Goal: Task Accomplishment & Management: Manage account settings

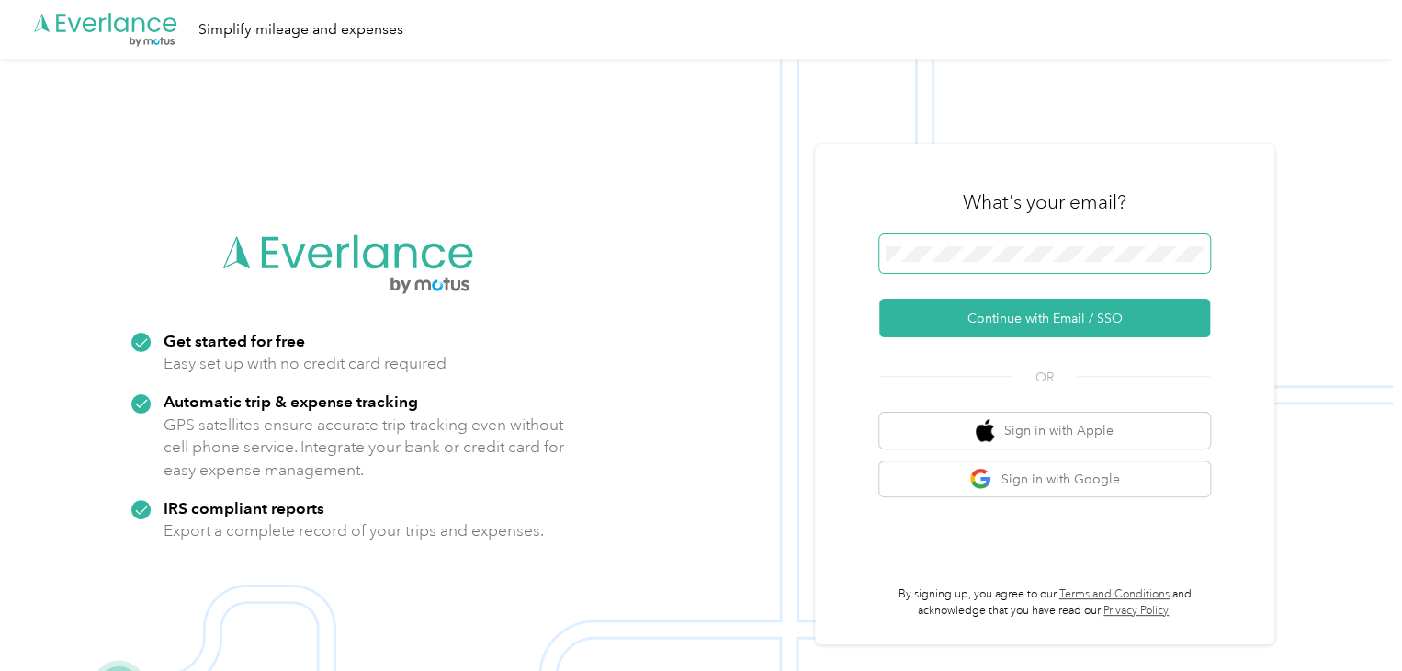
click at [917, 244] on span at bounding box center [1044, 253] width 331 height 39
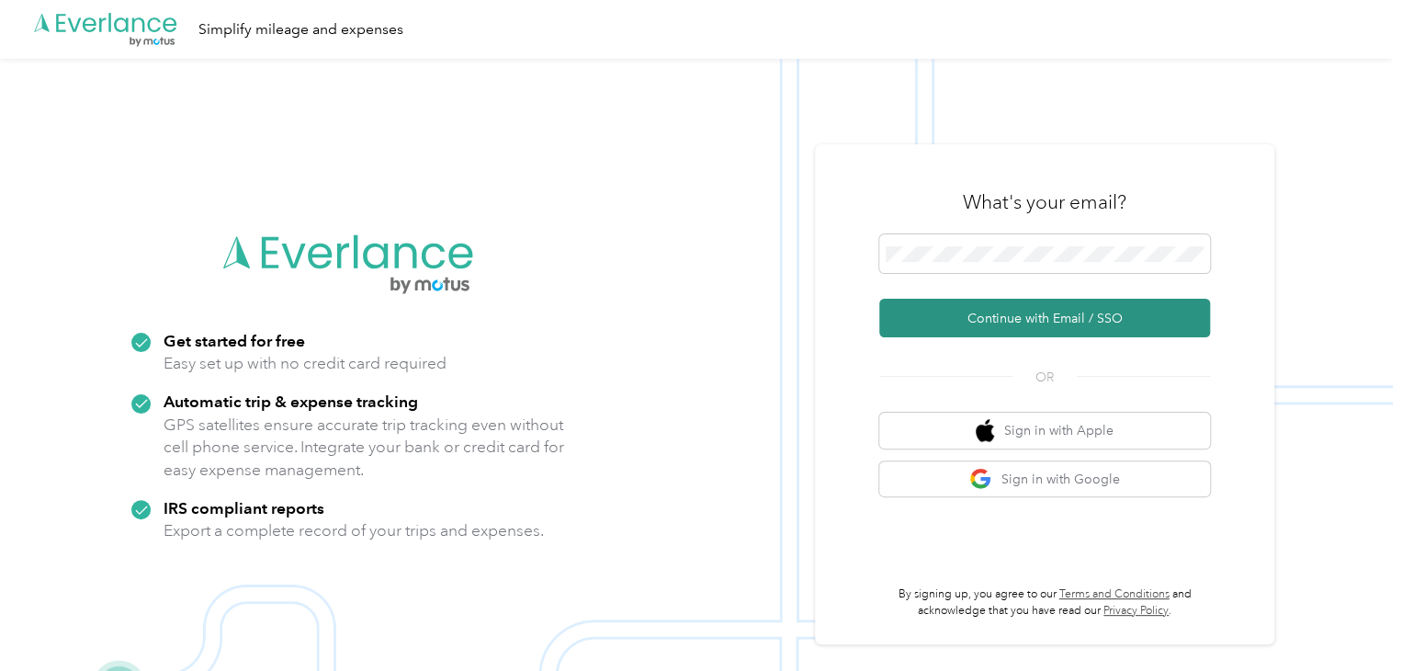
click at [982, 313] on button "Continue with Email / SSO" at bounding box center [1044, 318] width 331 height 39
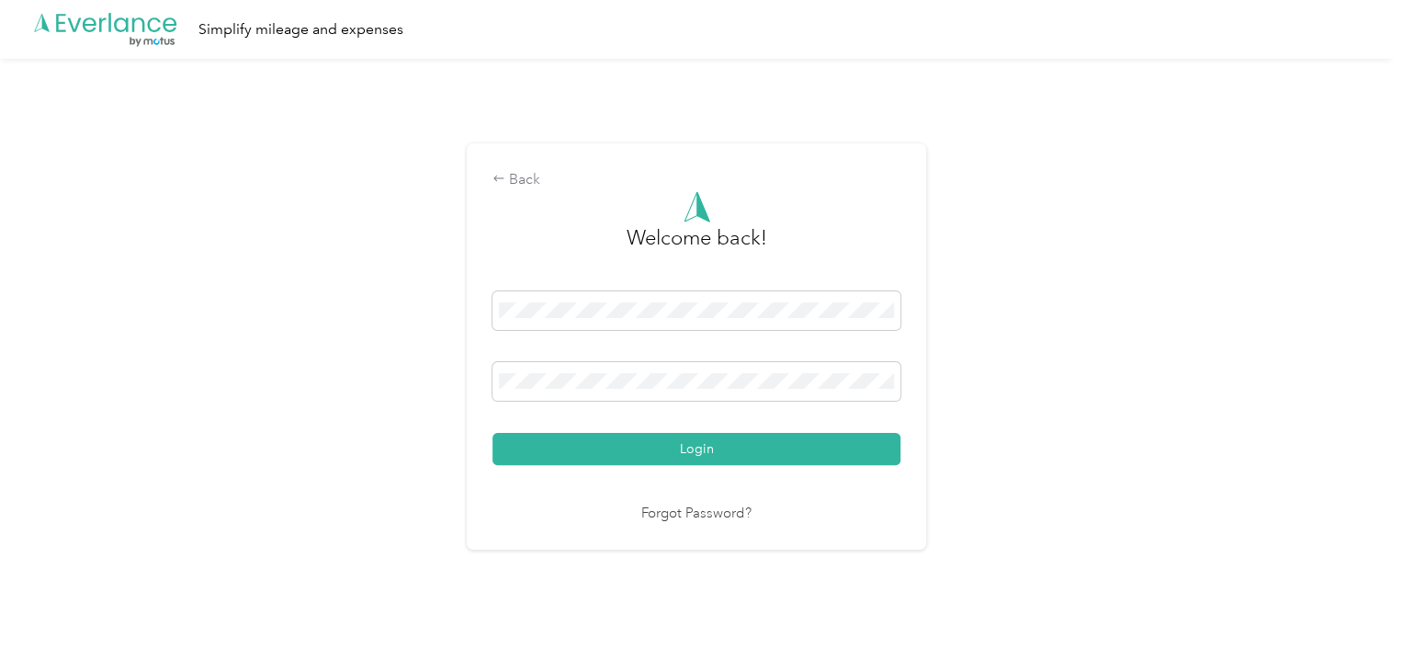
click at [771, 403] on div at bounding box center [696, 384] width 408 height 45
click at [492, 433] on button "Login" at bounding box center [696, 449] width 408 height 32
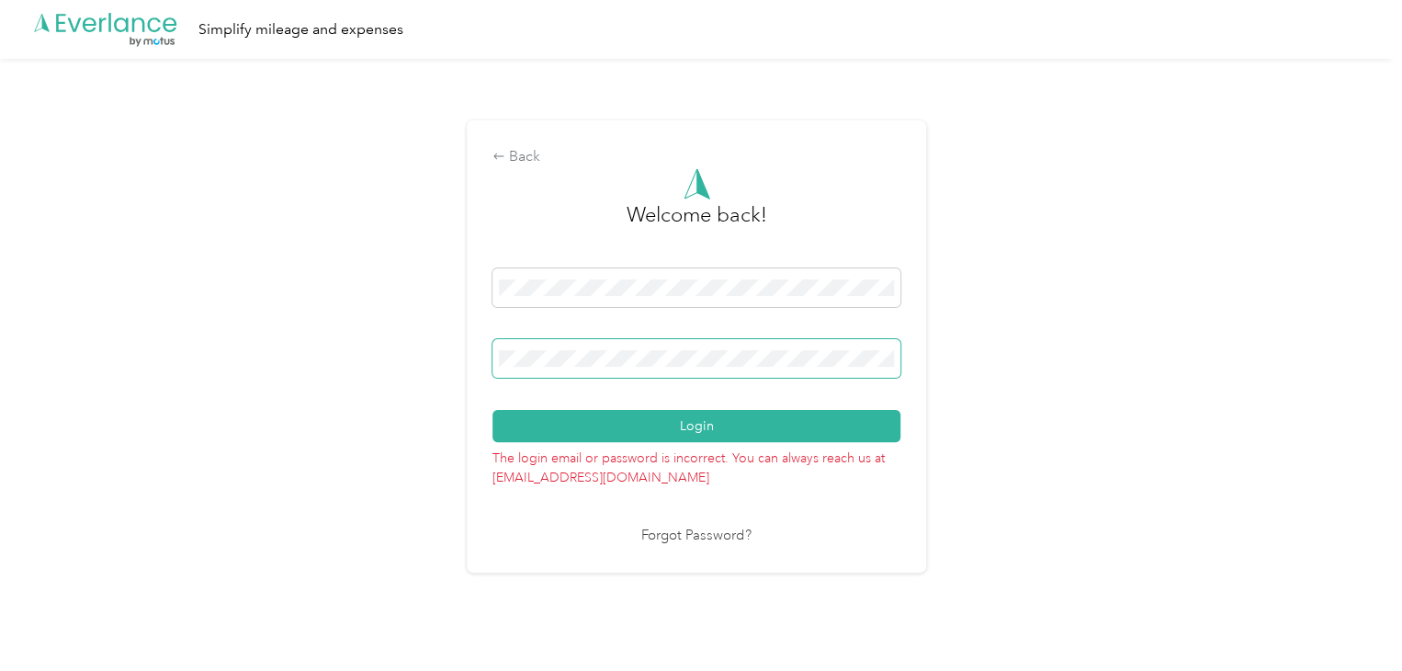
click at [408, 357] on div "Back Welcome back! Login The login email or password is incorrect. You can alwa…" at bounding box center [696, 354] width 1393 height 590
click at [492, 410] on button "Login" at bounding box center [696, 426] width 408 height 32
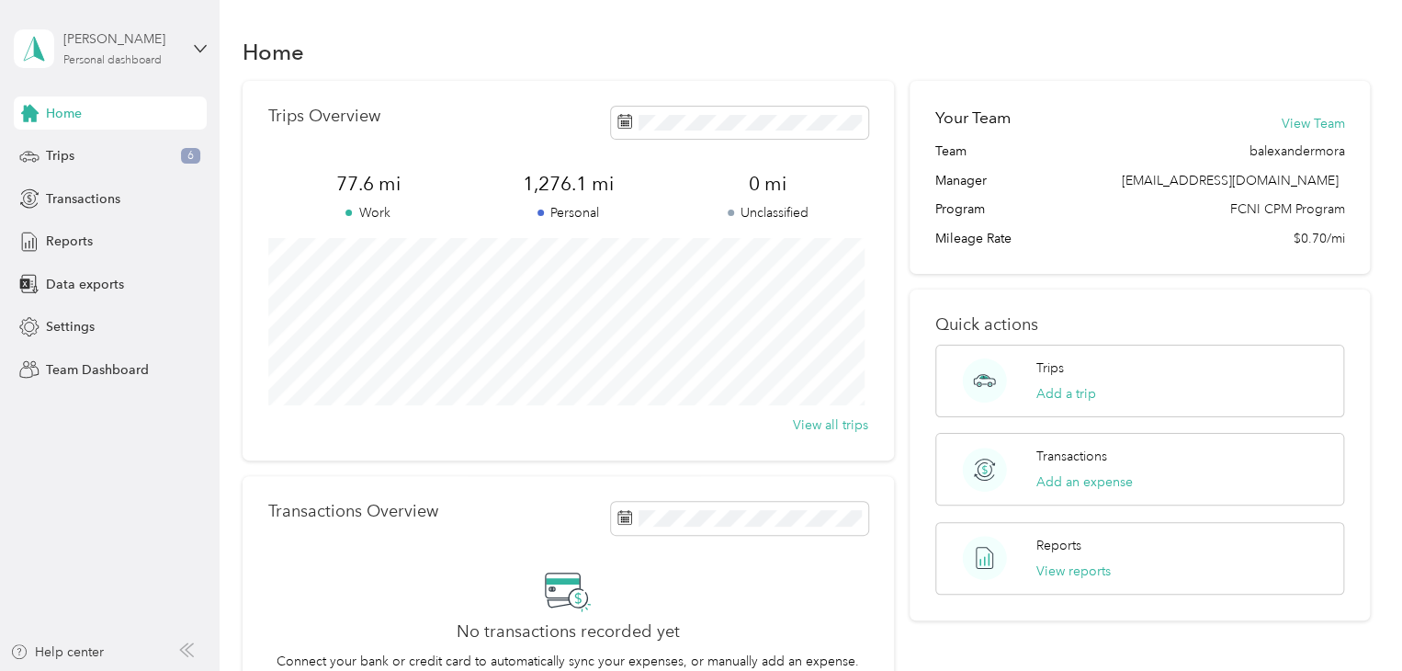
click at [146, 55] on div "Personal dashboard" at bounding box center [112, 60] width 98 height 11
click at [132, 153] on div "Team dashboard" at bounding box center [207, 151] width 361 height 32
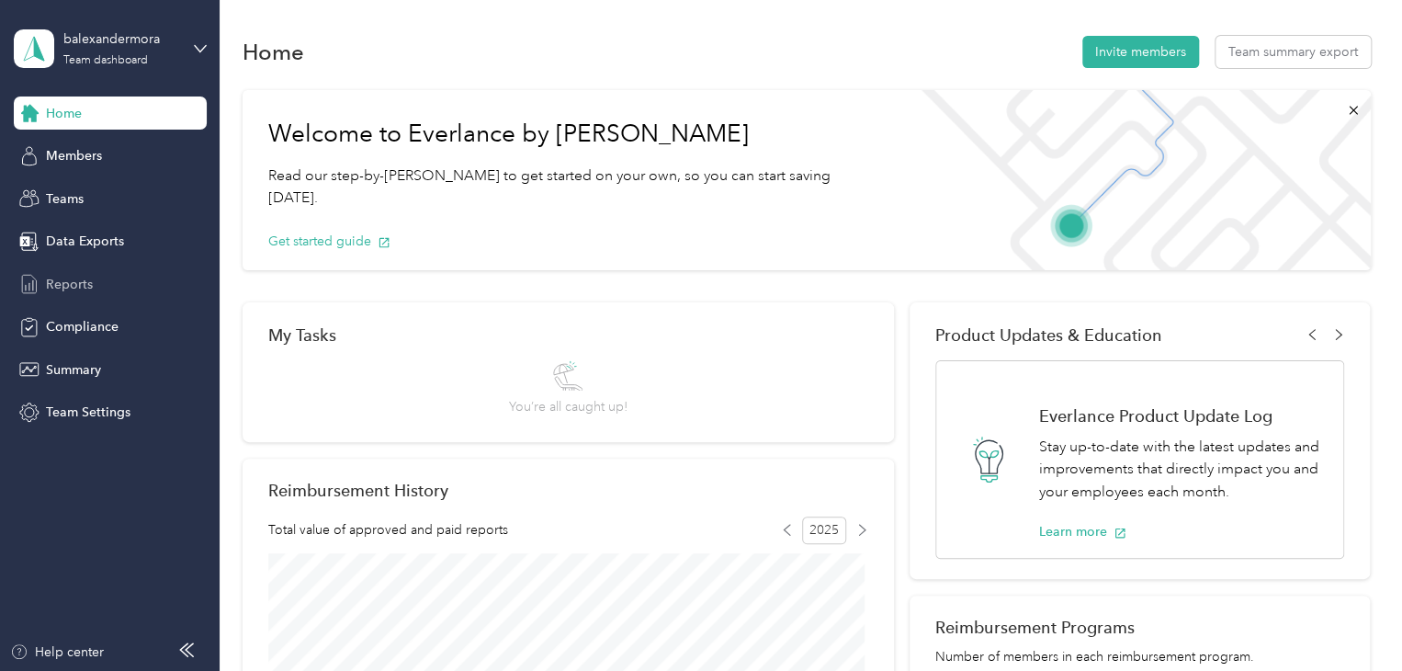
click at [74, 269] on div "Reports" at bounding box center [110, 283] width 193 height 33
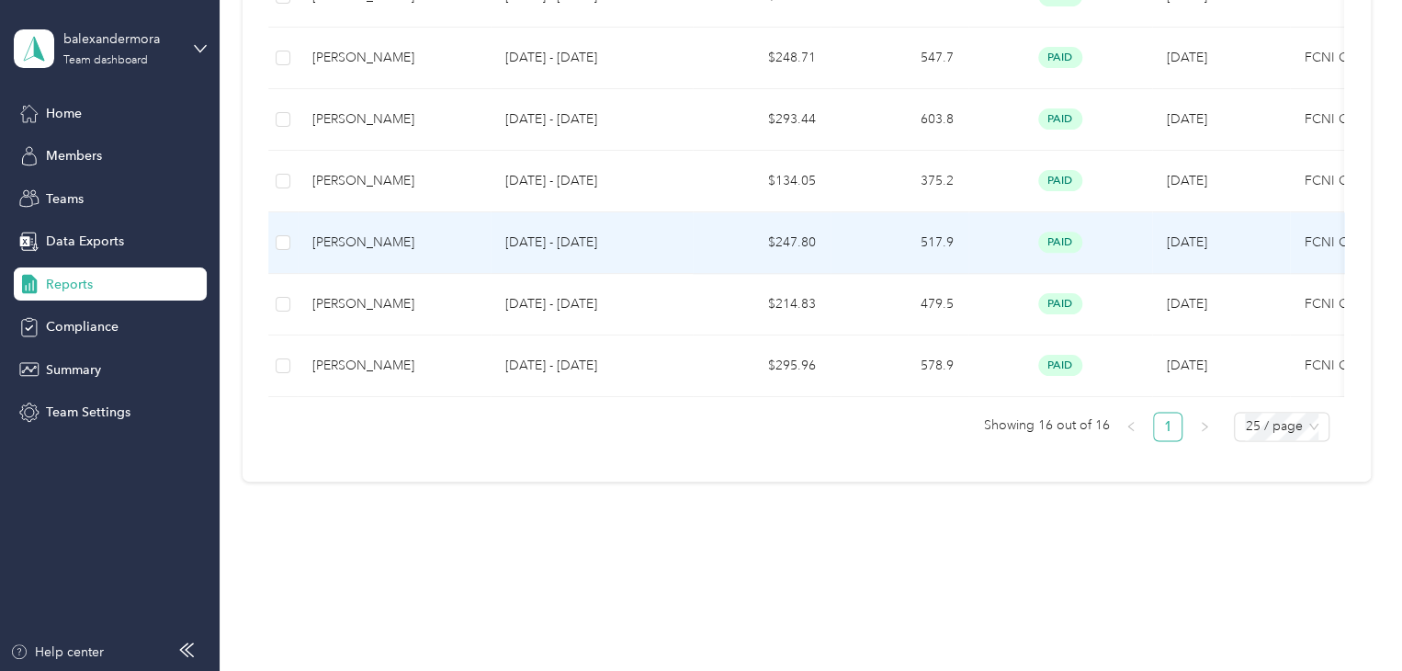
scroll to position [1036, 0]
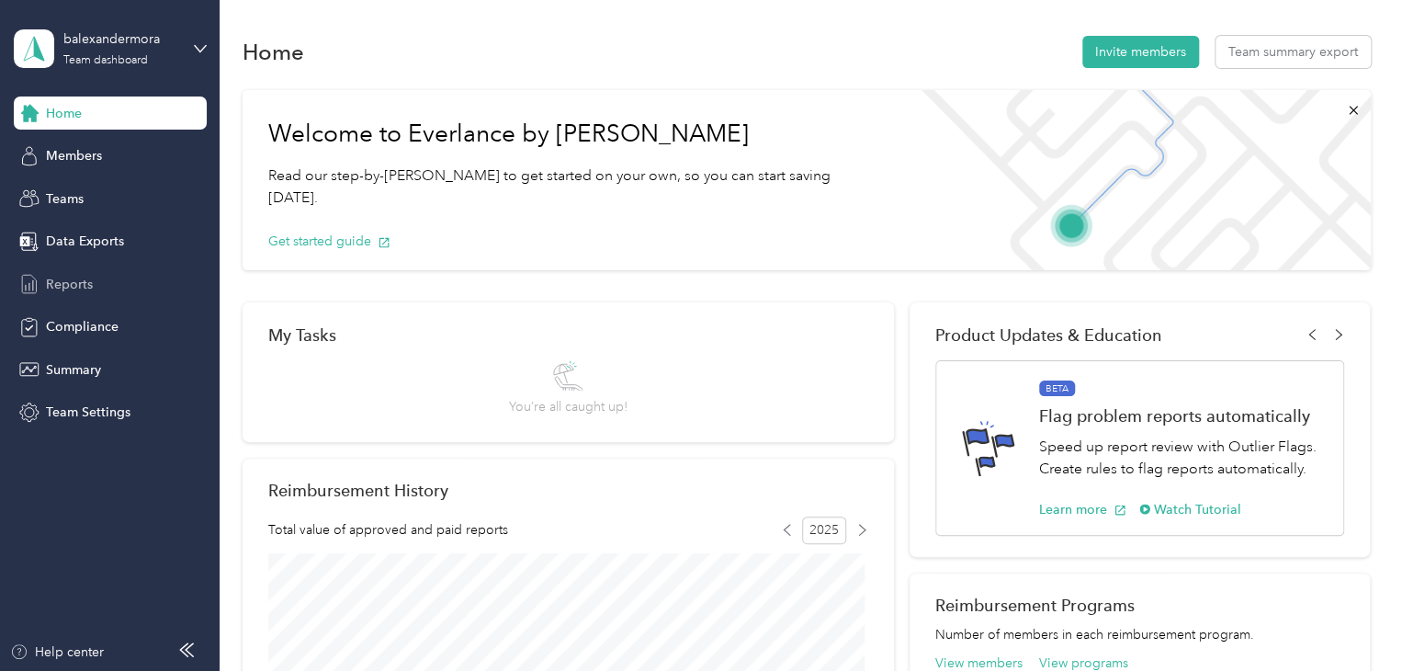
click at [69, 279] on span "Reports" at bounding box center [69, 284] width 47 height 19
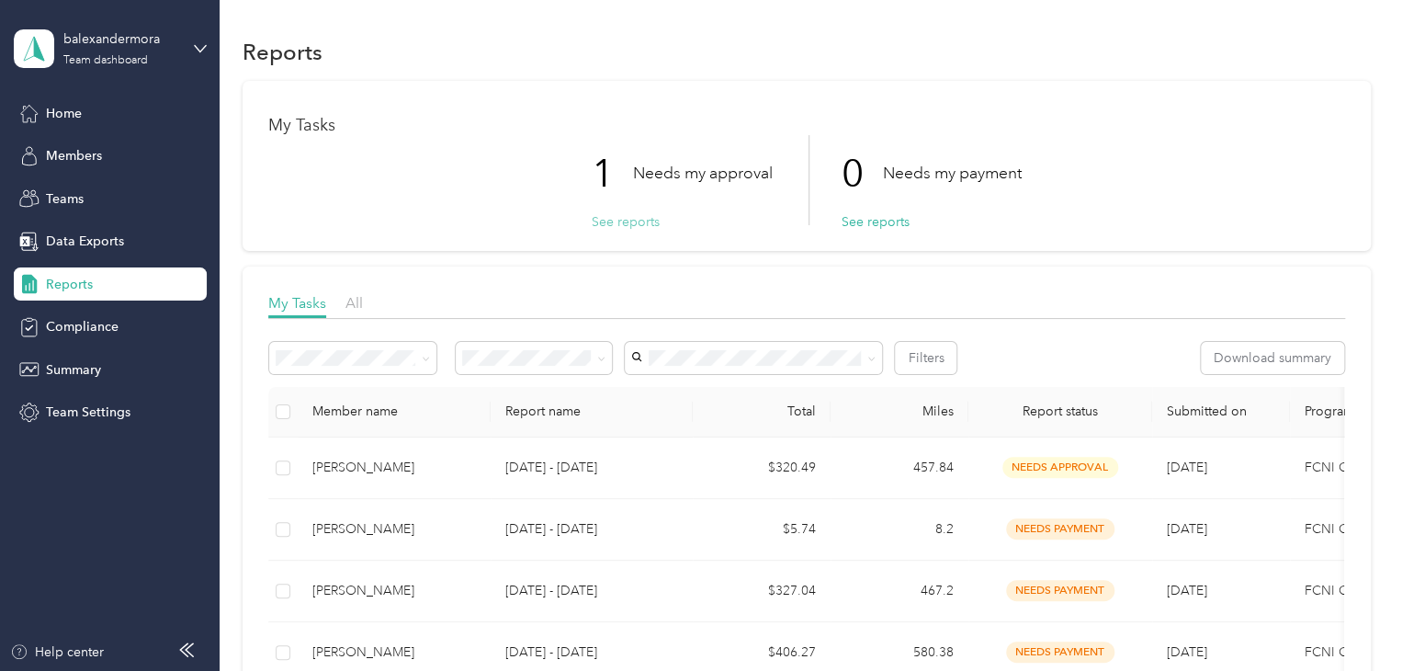
click at [614, 218] on button "See reports" at bounding box center [626, 221] width 68 height 19
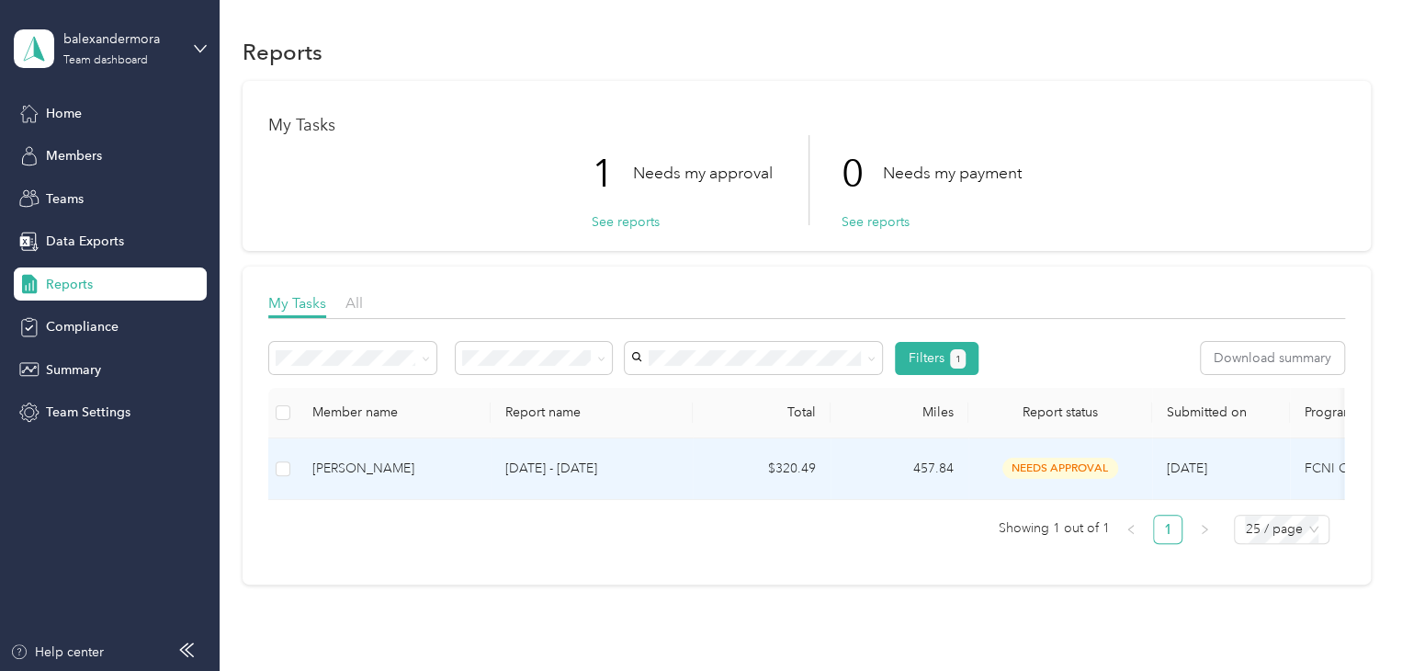
click at [523, 471] on p "[DATE] - [DATE]" at bounding box center [591, 469] width 173 height 20
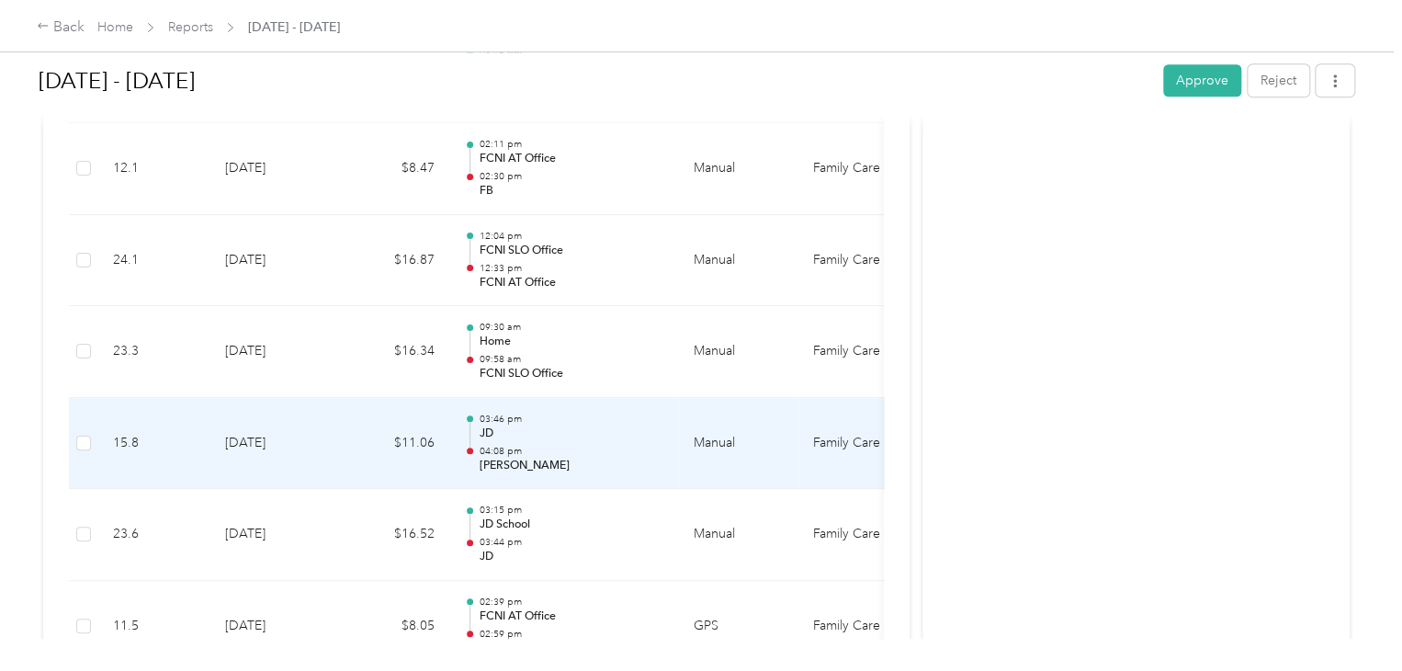
scroll to position [4282, 0]
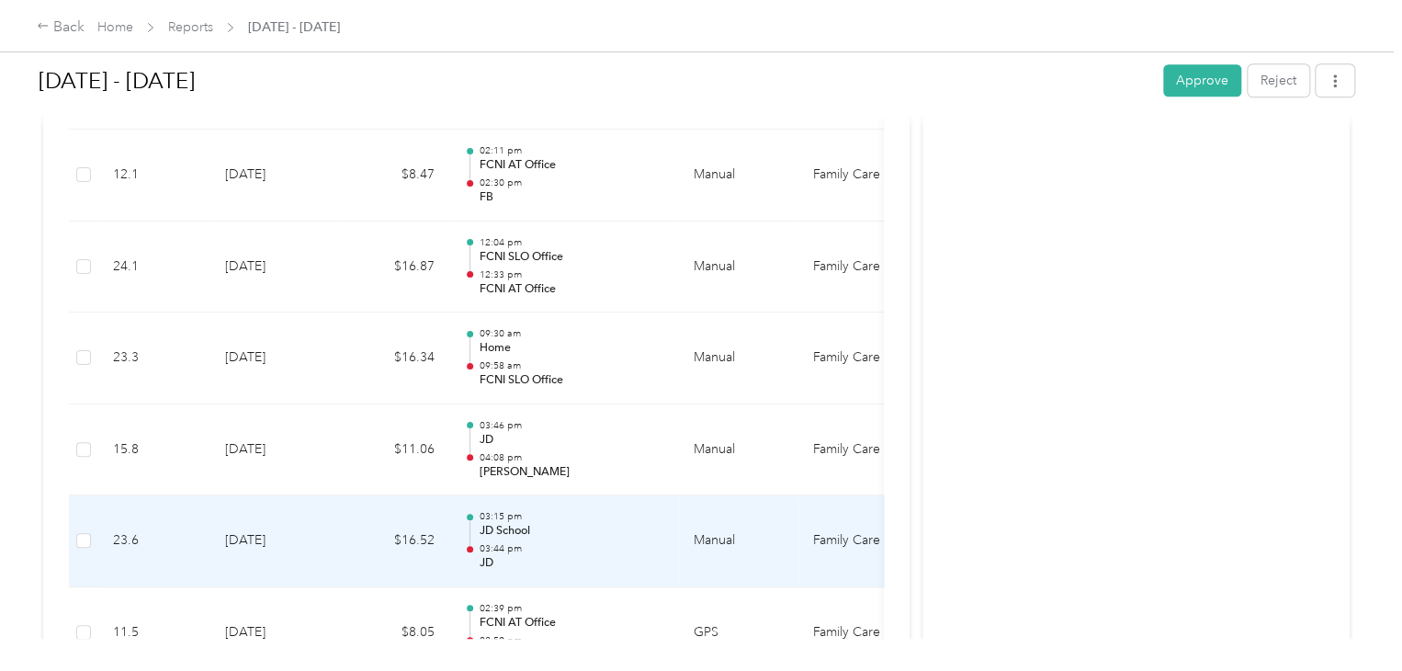
click at [549, 523] on p "JD School" at bounding box center [572, 531] width 186 height 17
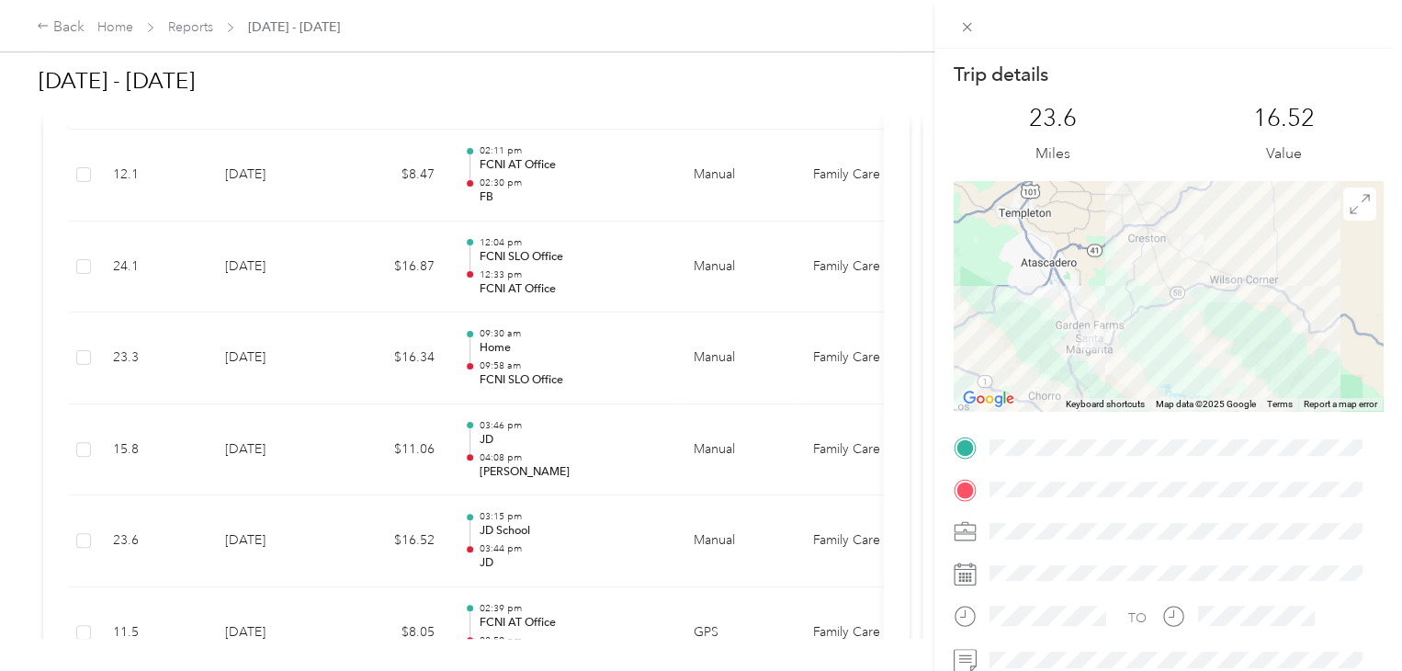
click at [600, 256] on div "Trip details This trip cannot be edited because it is either under review, appr…" at bounding box center [701, 335] width 1402 height 671
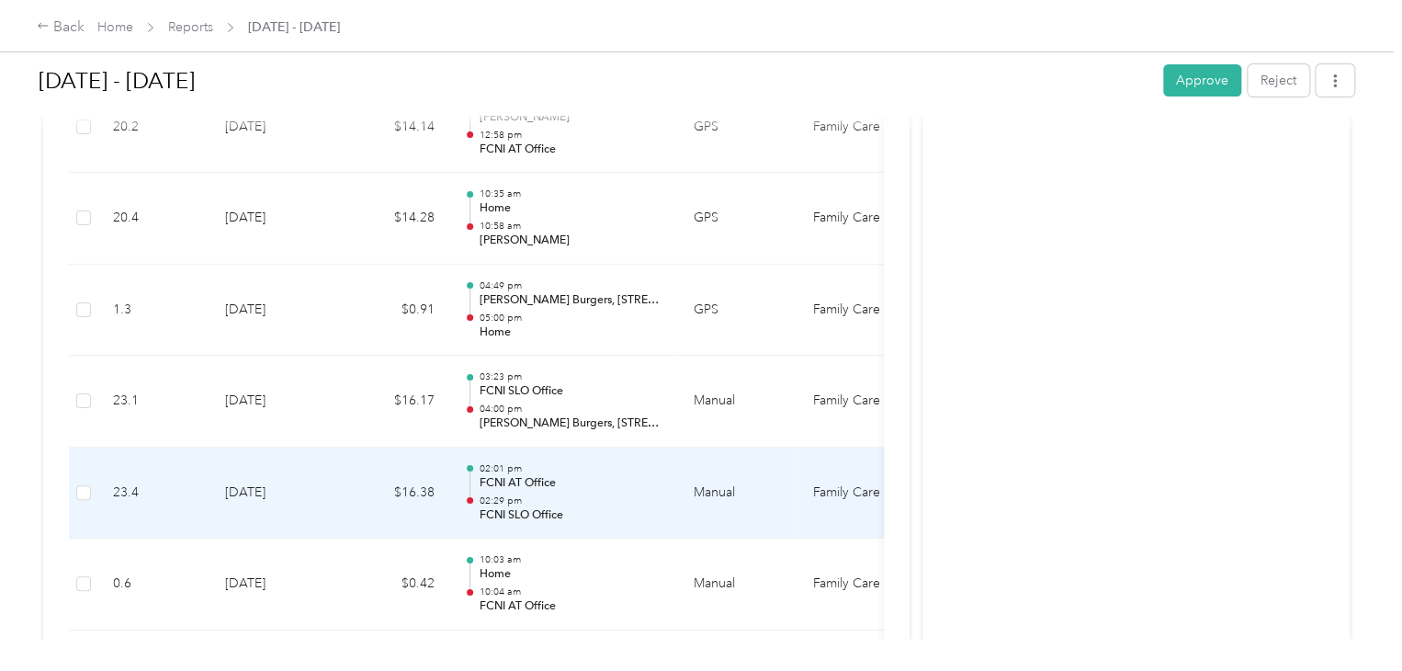
scroll to position [3202, 0]
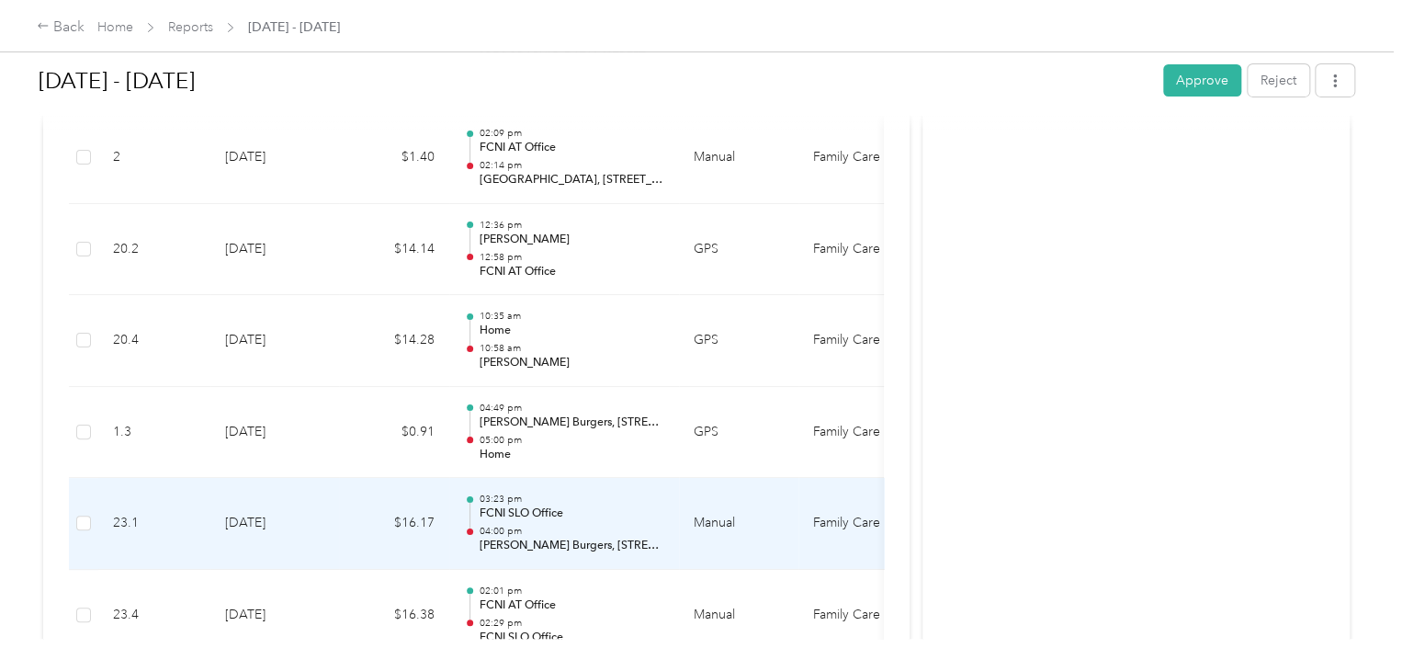
click at [549, 538] on p "Sylvester's Burgers, 6455 El Camino Real, Atascadero, CA, US, 93422-4218" at bounding box center [572, 546] width 186 height 17
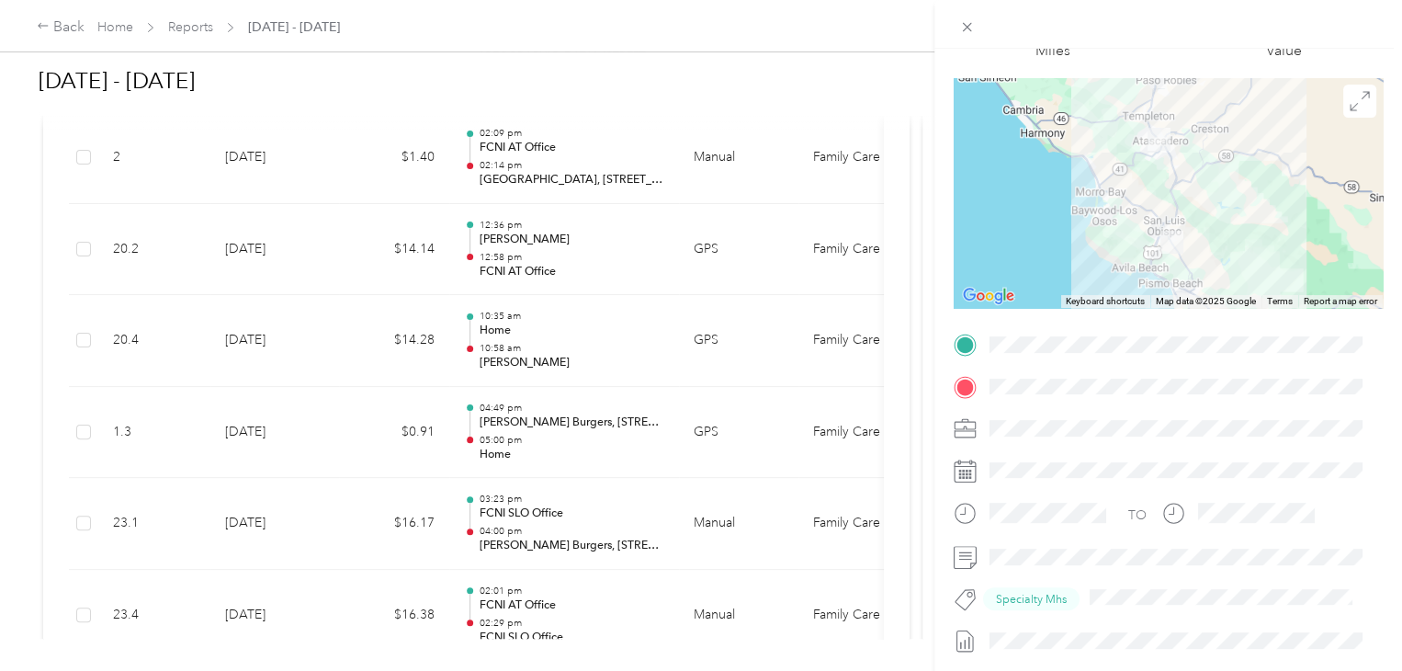
scroll to position [103, 0]
click at [525, 454] on div "Trip details This trip cannot be edited because it is either under review, appr…" at bounding box center [701, 335] width 1402 height 671
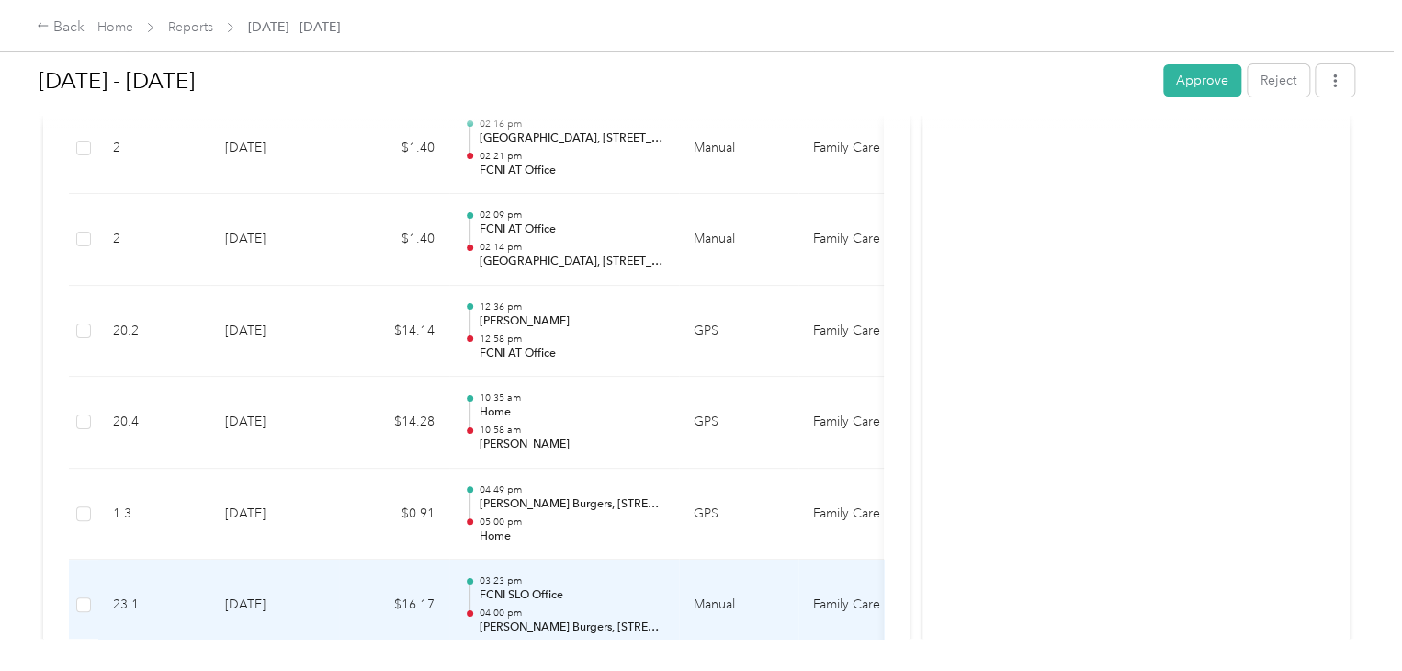
scroll to position [3119, 0]
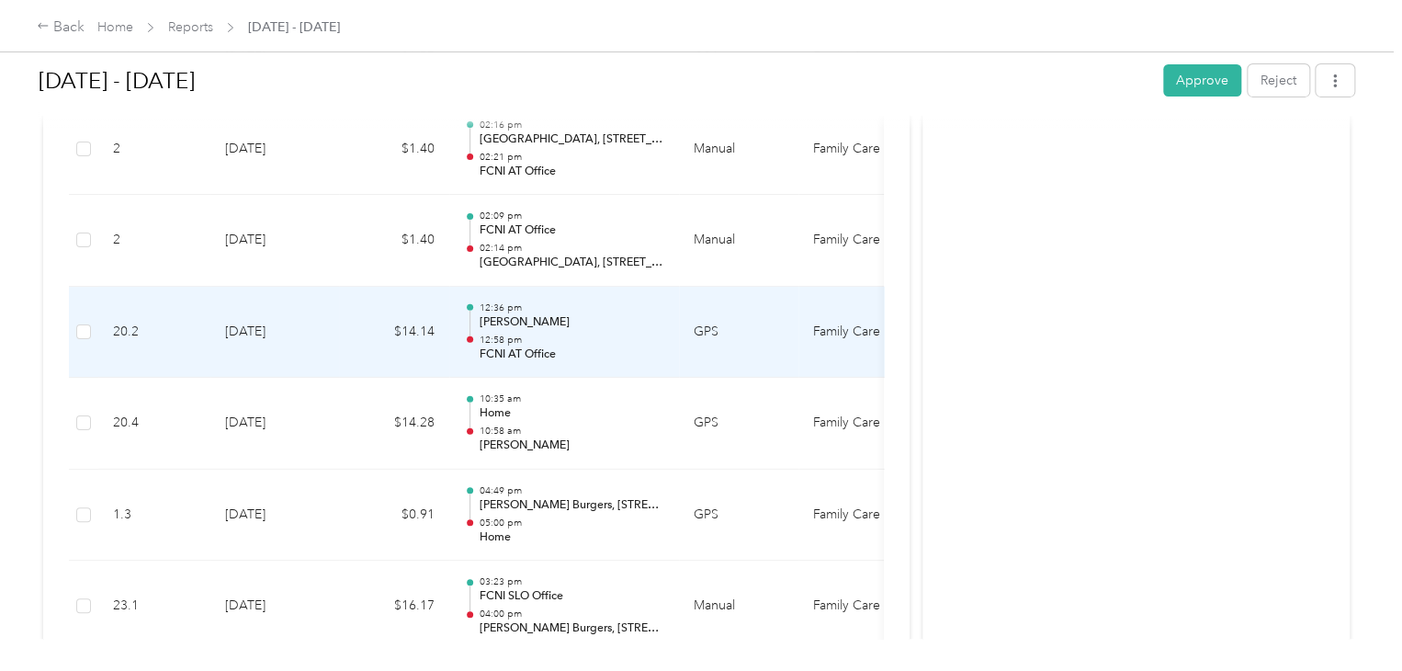
click at [541, 354] on p "FCNI AT Office" at bounding box center [572, 354] width 186 height 17
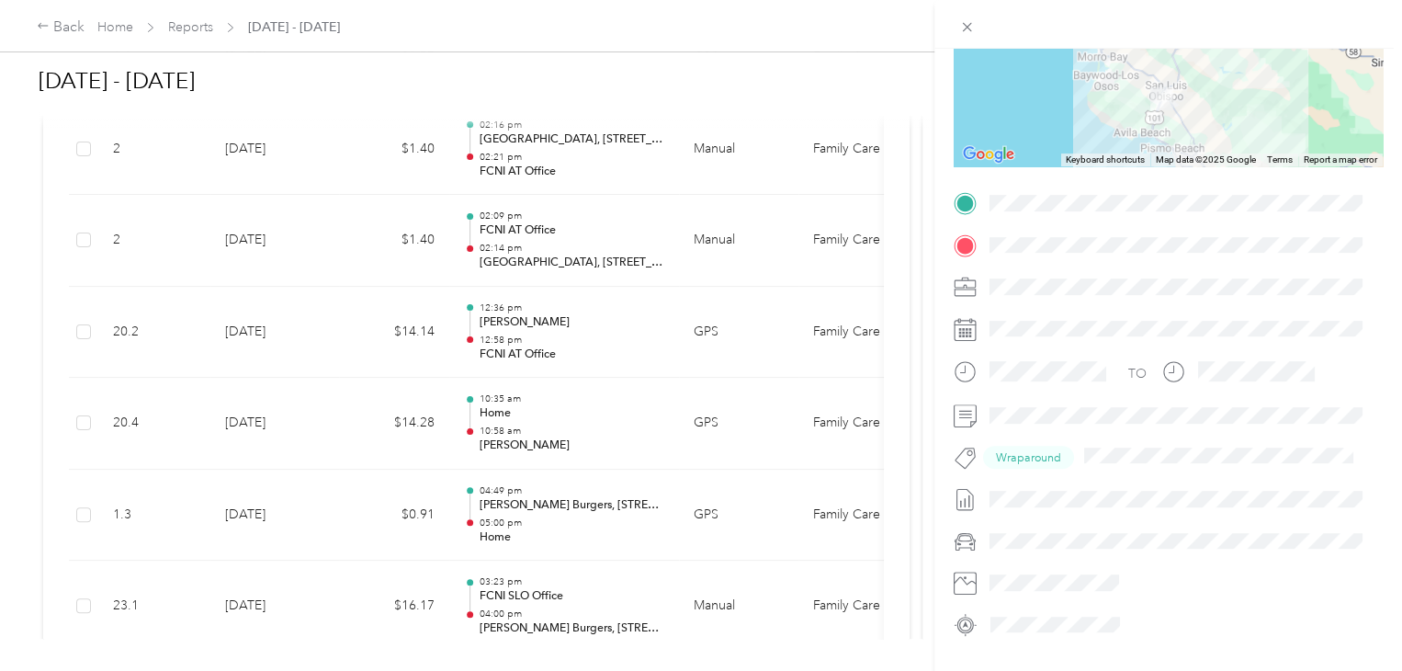
scroll to position [257, 0]
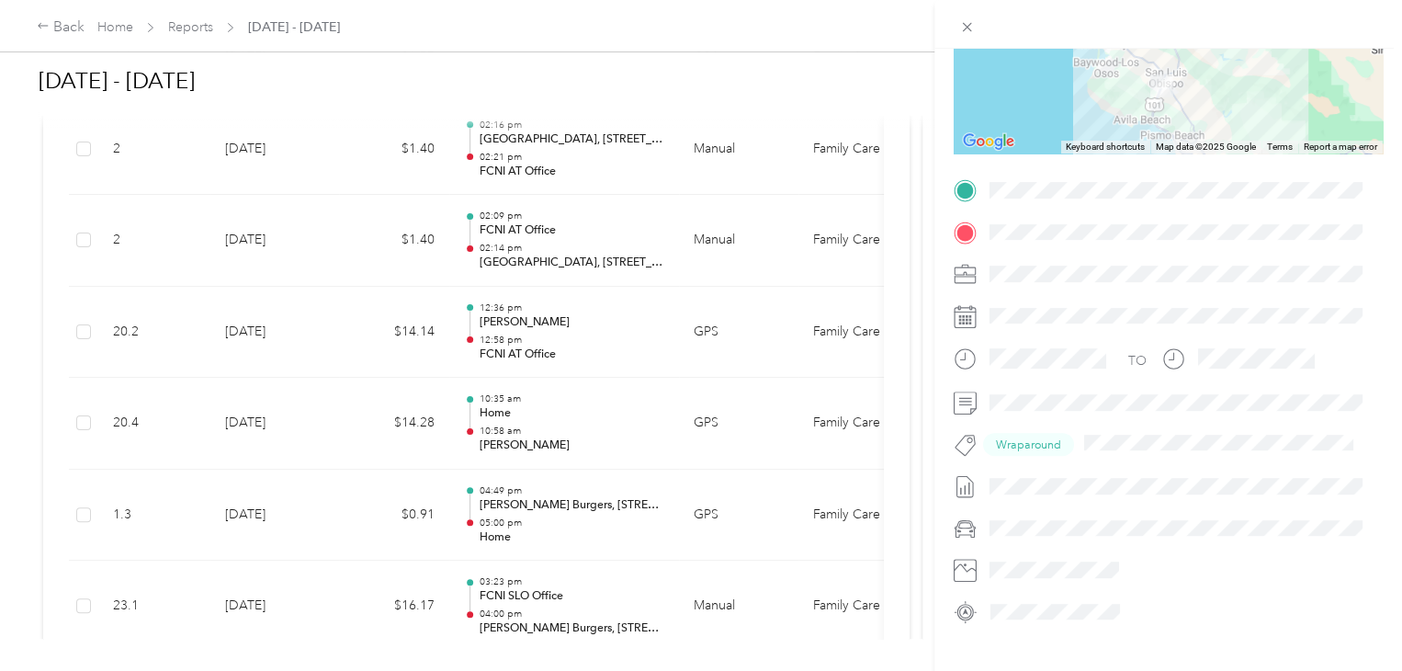
click at [589, 515] on div "Trip details This trip cannot be edited because it is either under review, appr…" at bounding box center [701, 335] width 1402 height 671
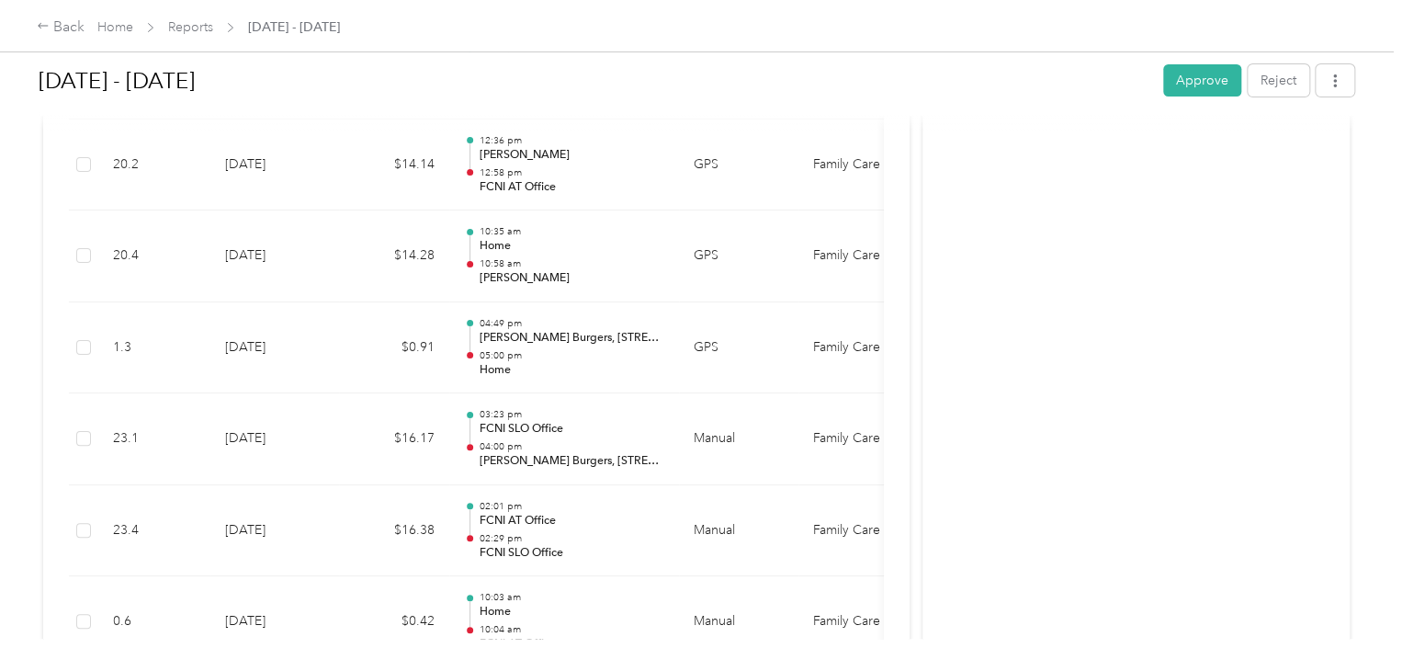
scroll to position [3285, 0]
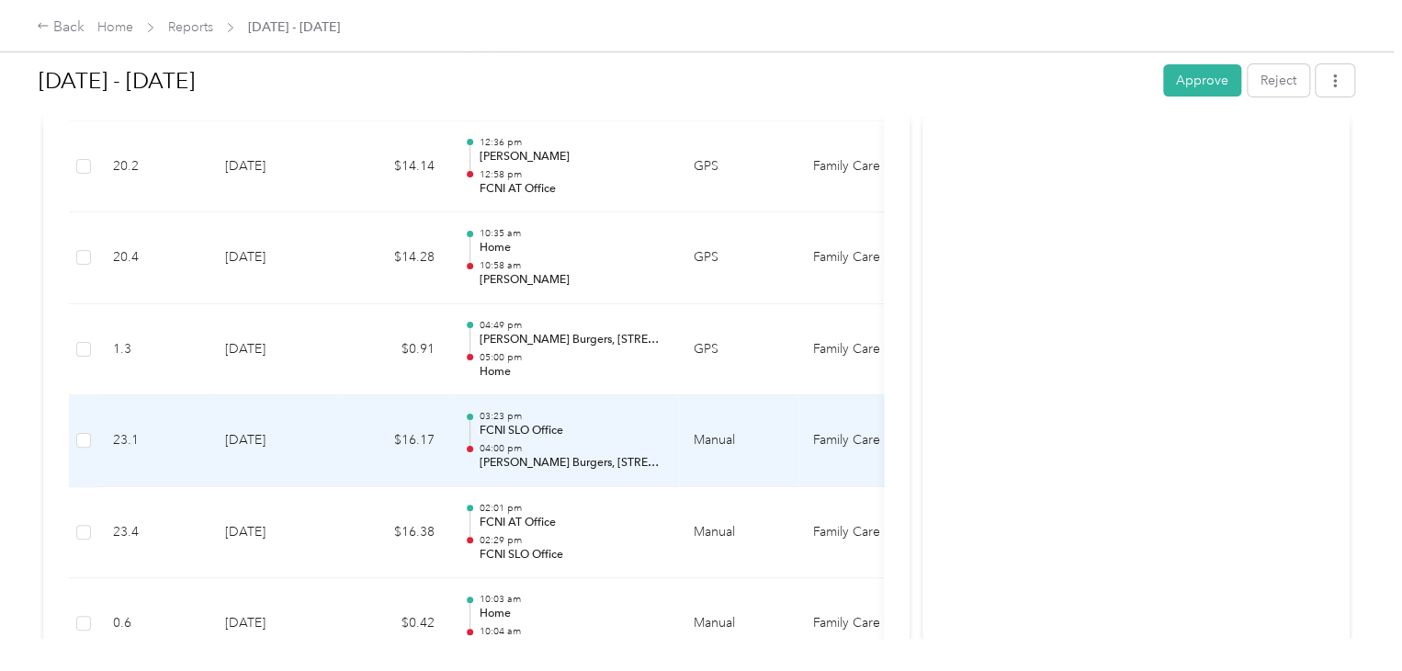
click at [540, 443] on p "04:00 pm" at bounding box center [572, 448] width 186 height 13
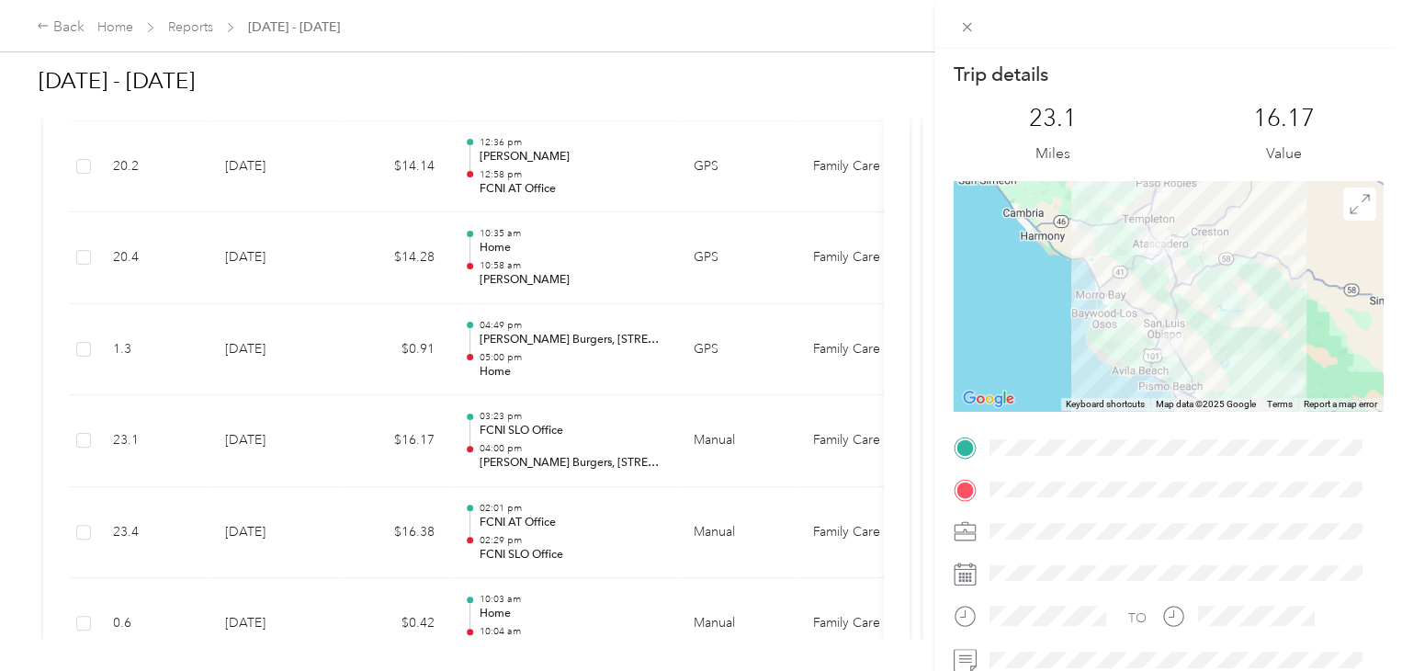
click at [552, 342] on div "Trip details This trip cannot be edited because it is either under review, appr…" at bounding box center [701, 335] width 1402 height 671
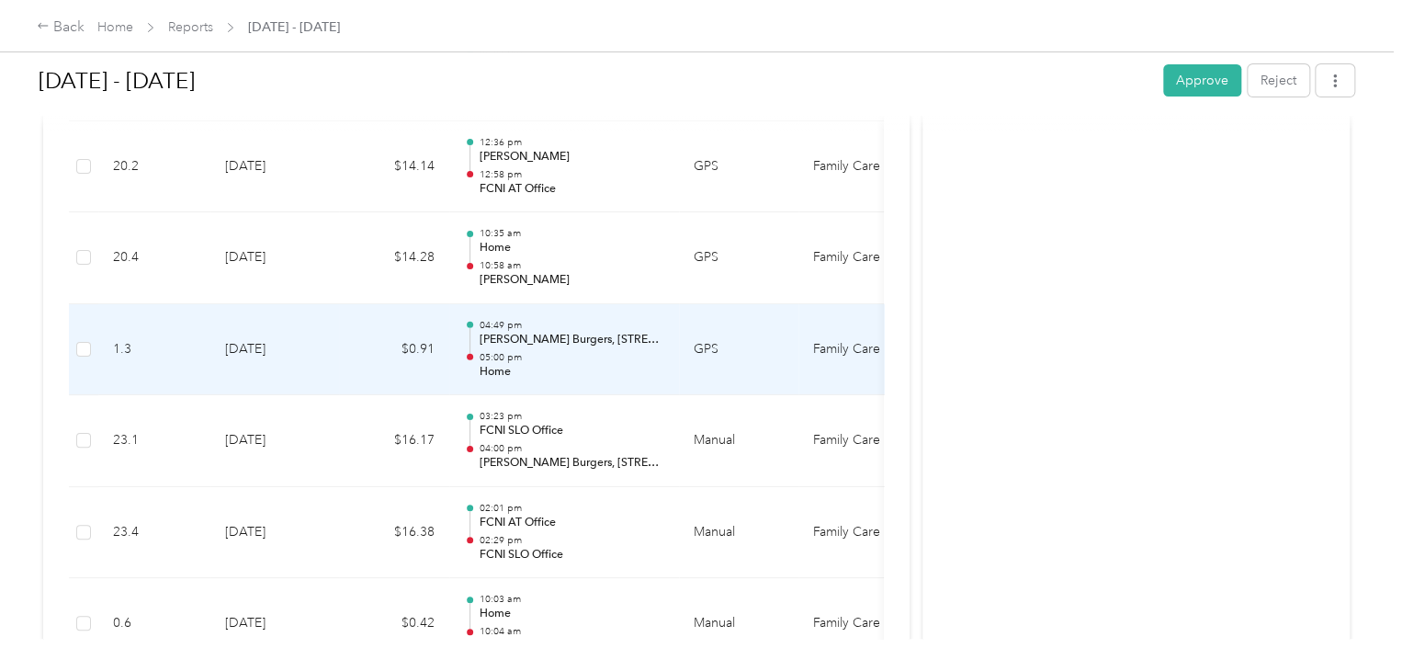
click at [607, 332] on p "Sylvester's Burgers, 6455 El Camino Real, Atascadero, CA, US, 93422-4218" at bounding box center [572, 340] width 186 height 17
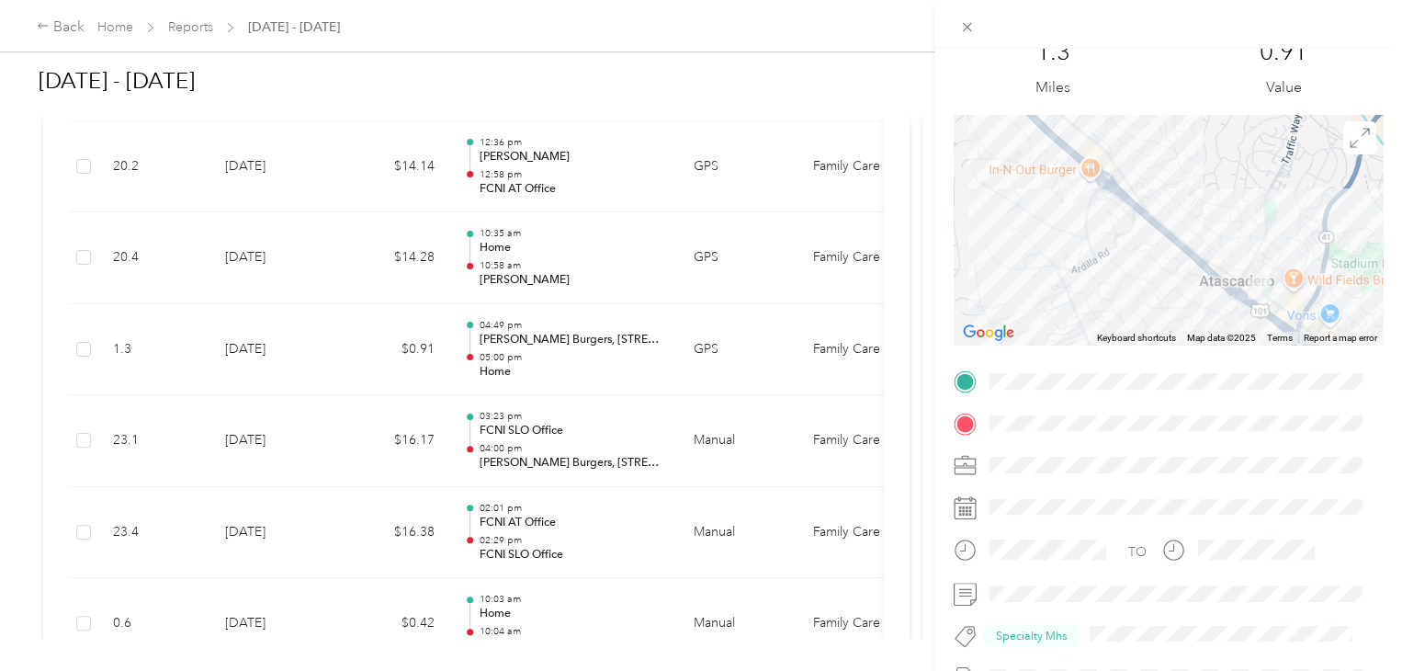
scroll to position [68, 0]
click at [965, 28] on icon at bounding box center [966, 27] width 9 height 9
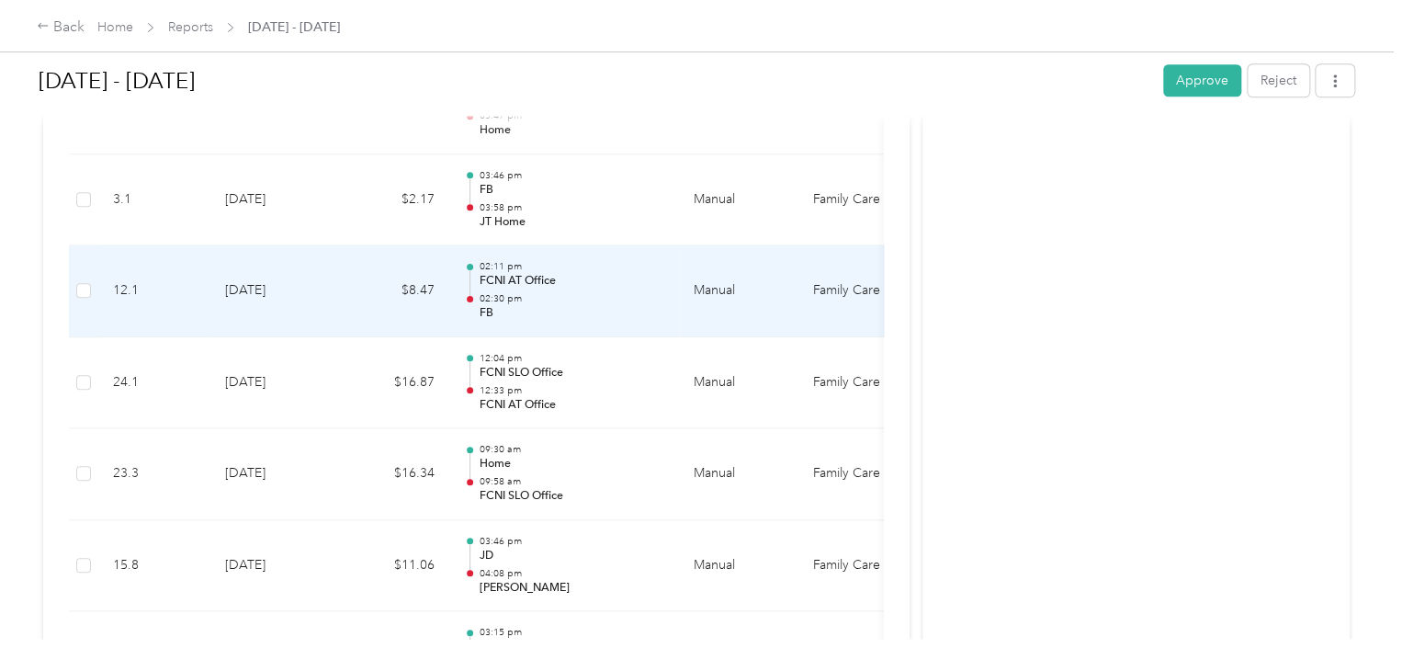
scroll to position [4167, 0]
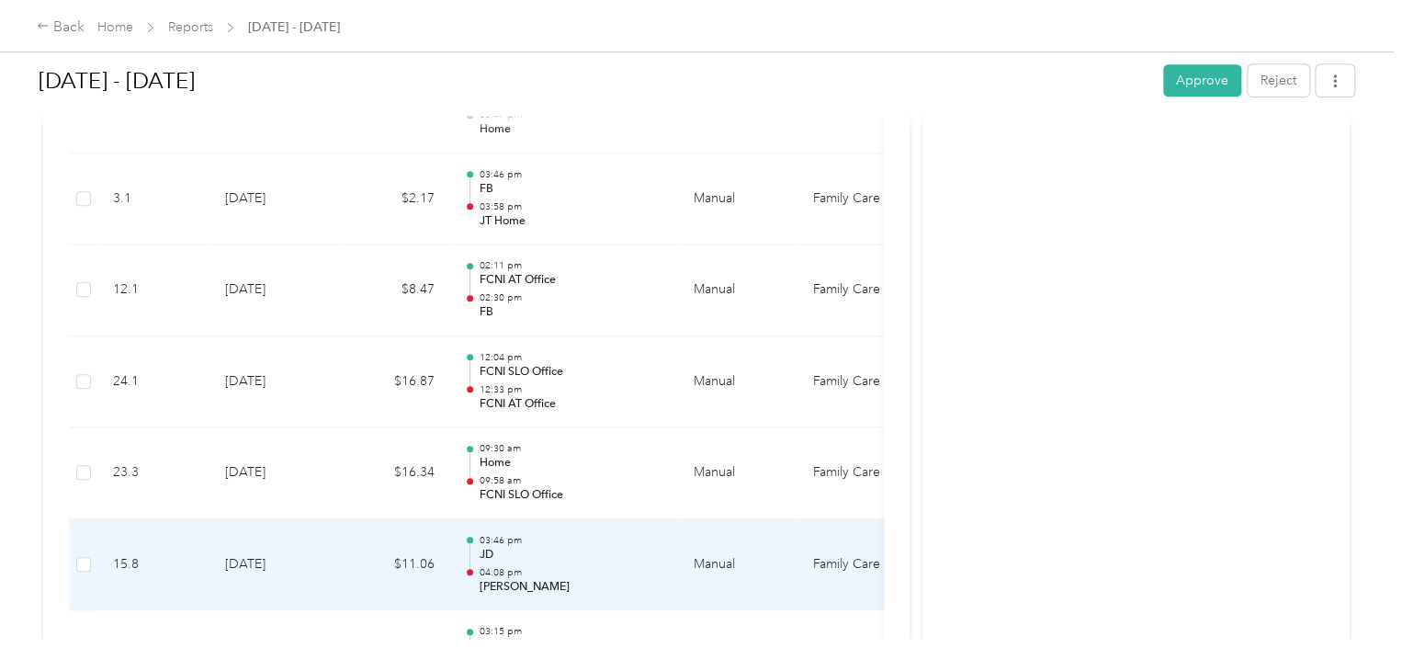
click at [593, 579] on p "Olmeda" at bounding box center [572, 587] width 186 height 17
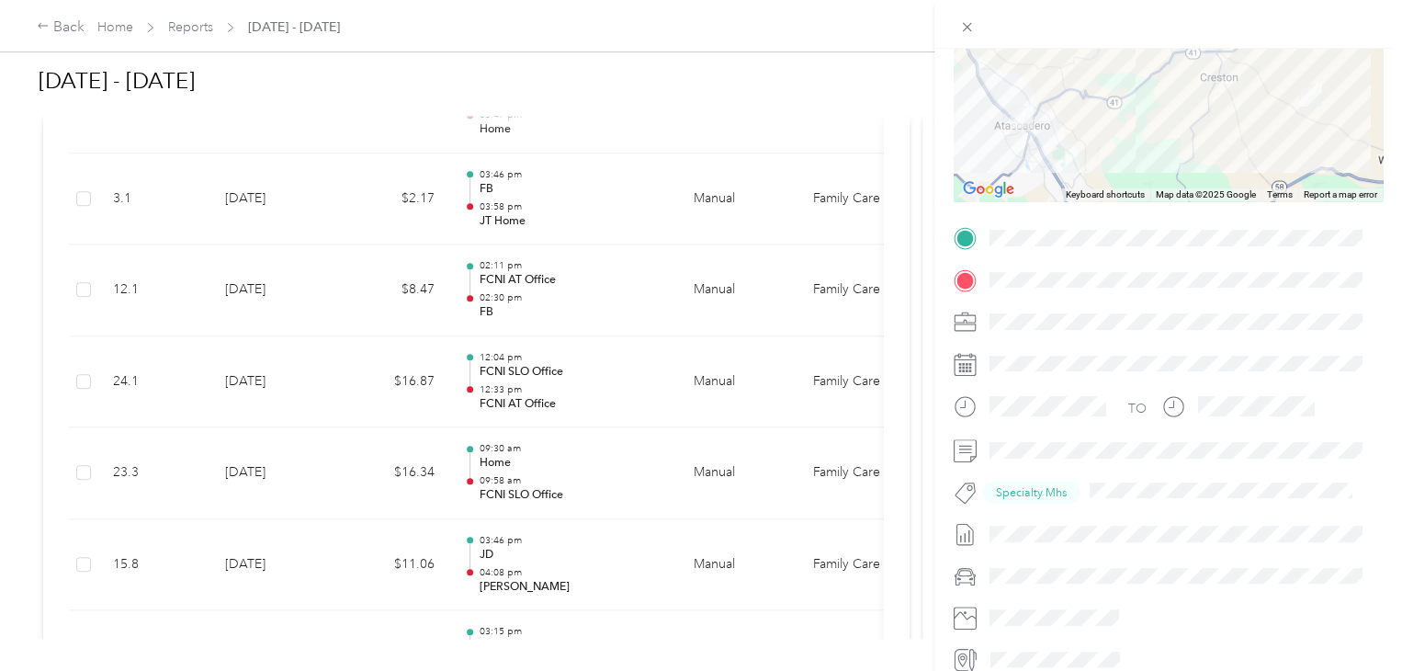
scroll to position [209, 0]
click at [959, 26] on icon at bounding box center [967, 27] width 16 height 16
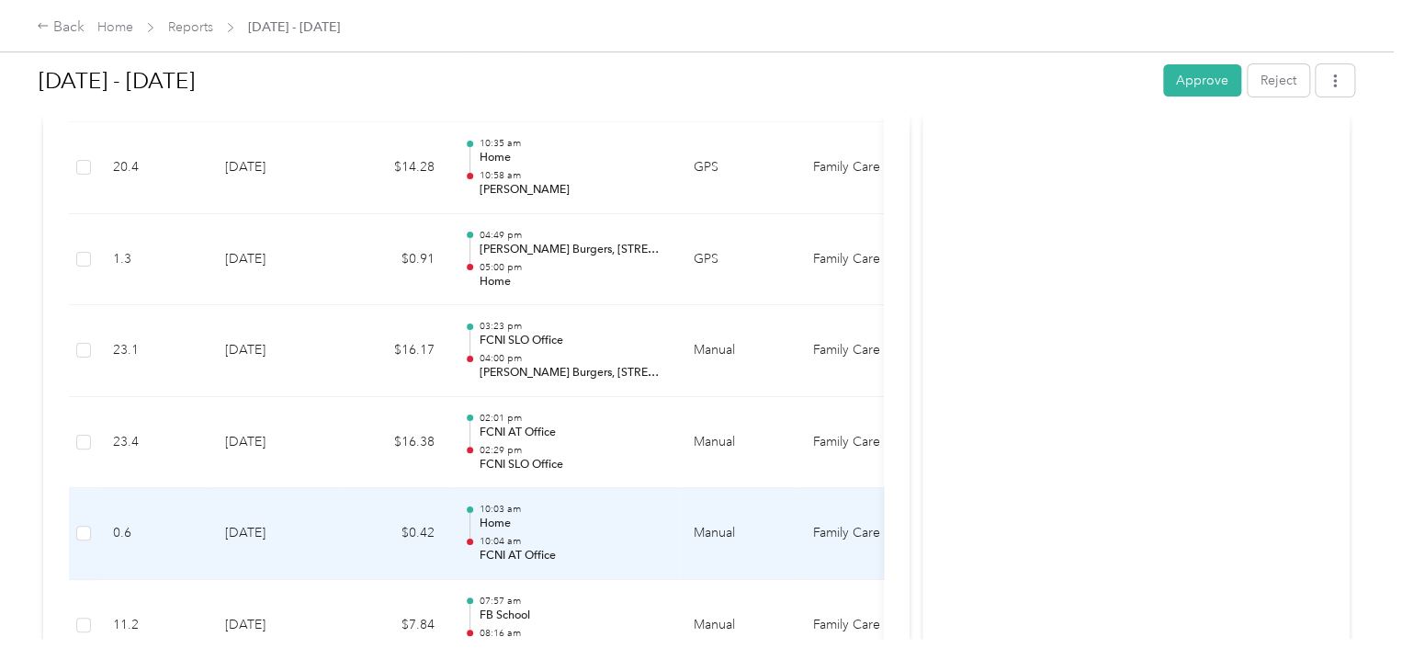
scroll to position [3369, 0]
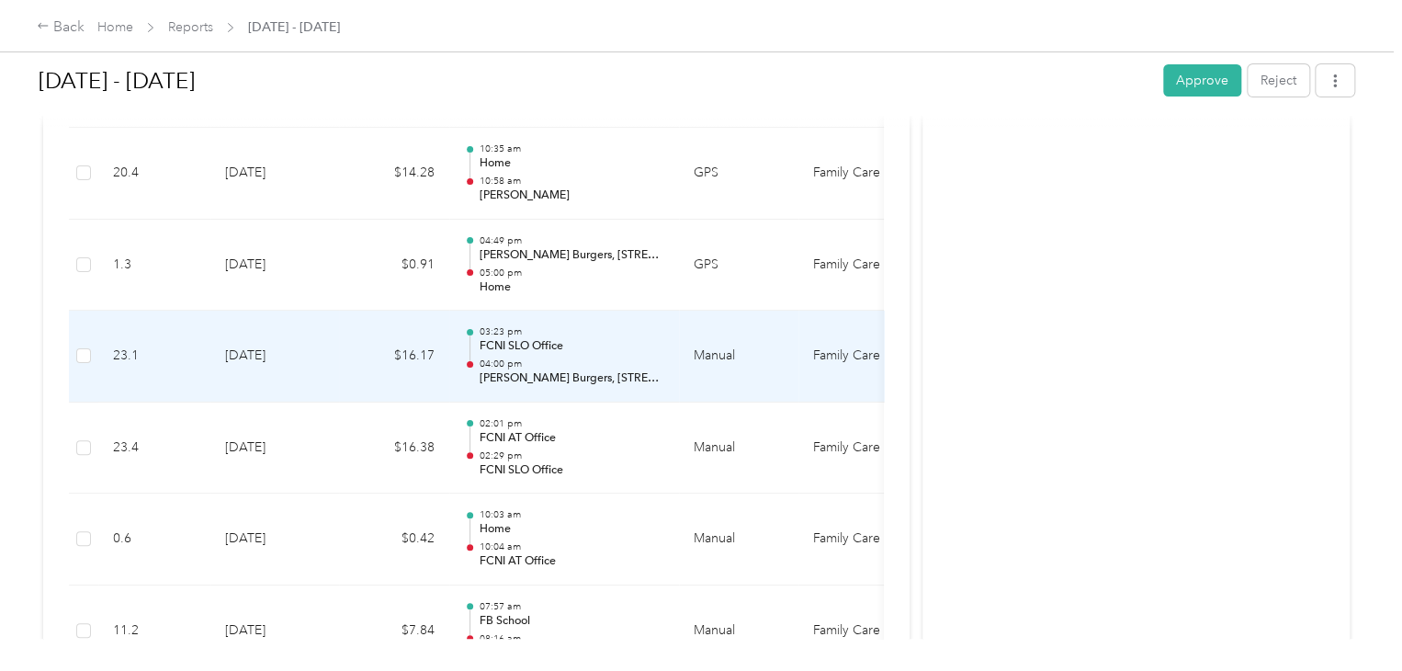
click at [536, 378] on p "Sylvester's Burgers, 6455 El Camino Real, Atascadero, CA, US, 93422-4218" at bounding box center [572, 378] width 186 height 17
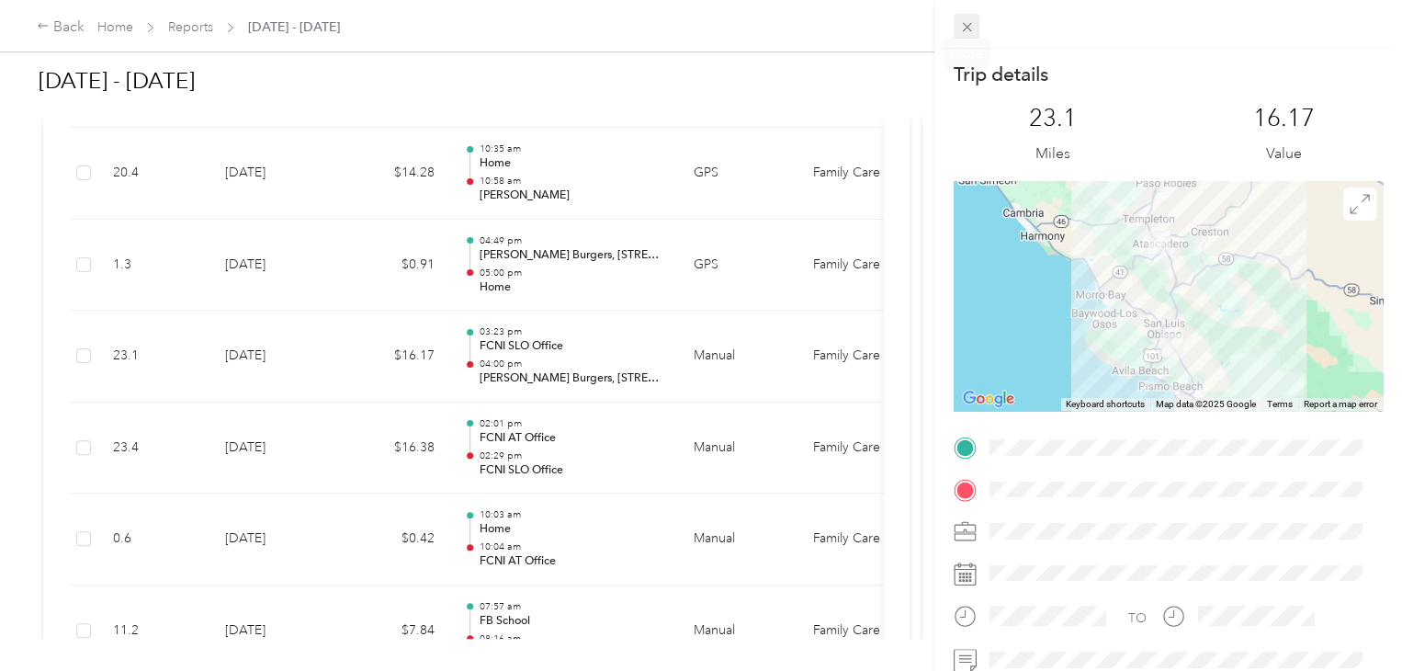
click at [967, 32] on icon at bounding box center [967, 27] width 16 height 16
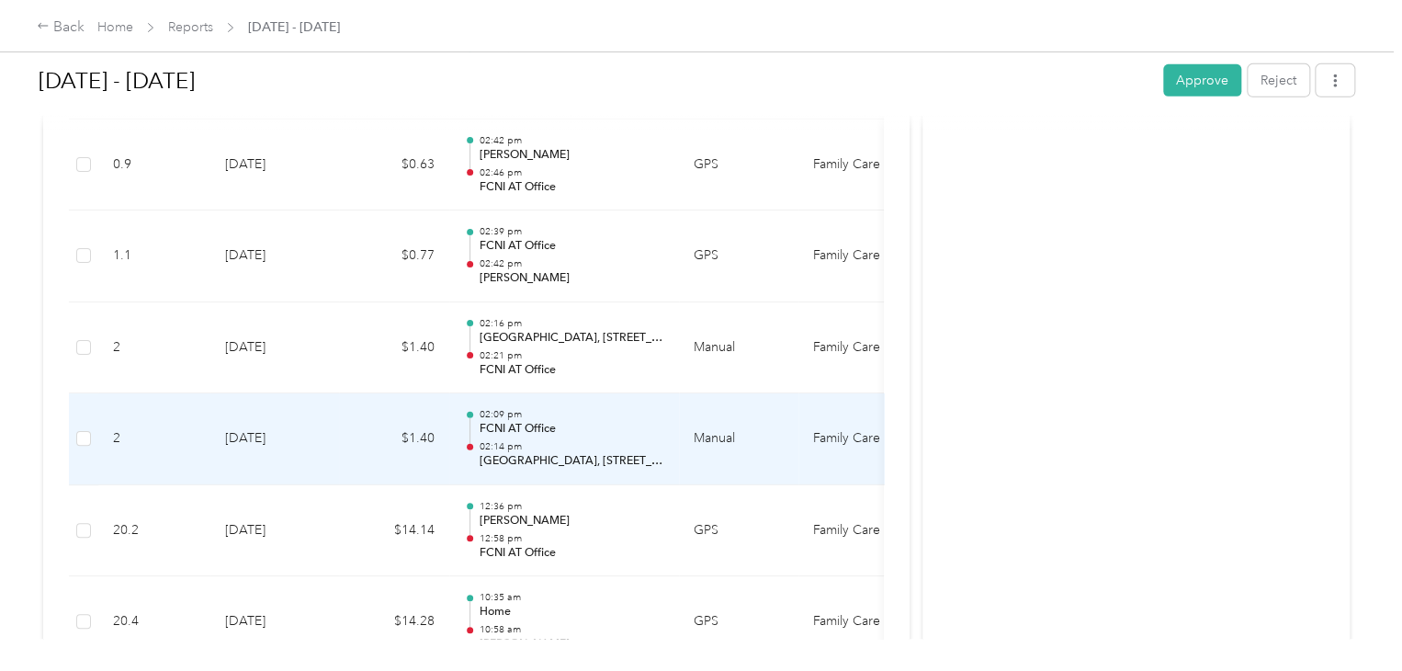
scroll to position [2909, 0]
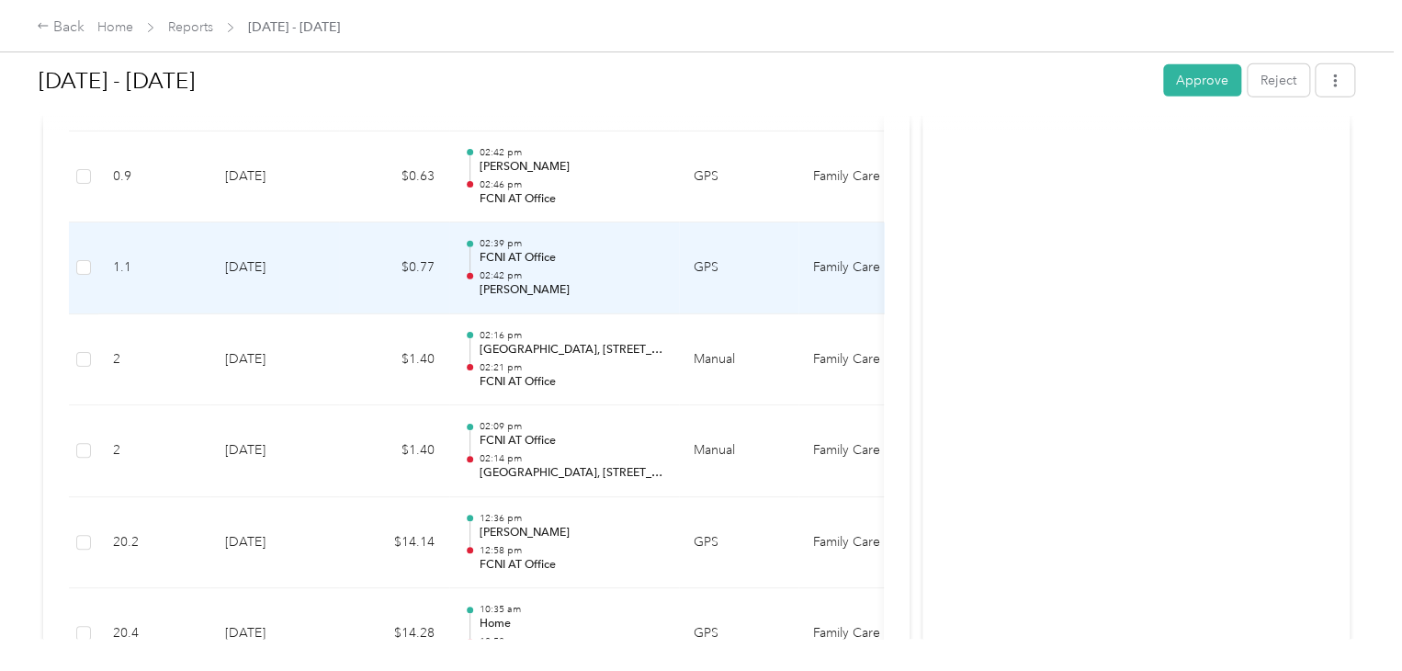
click at [513, 288] on p "Olmeda" at bounding box center [572, 290] width 186 height 17
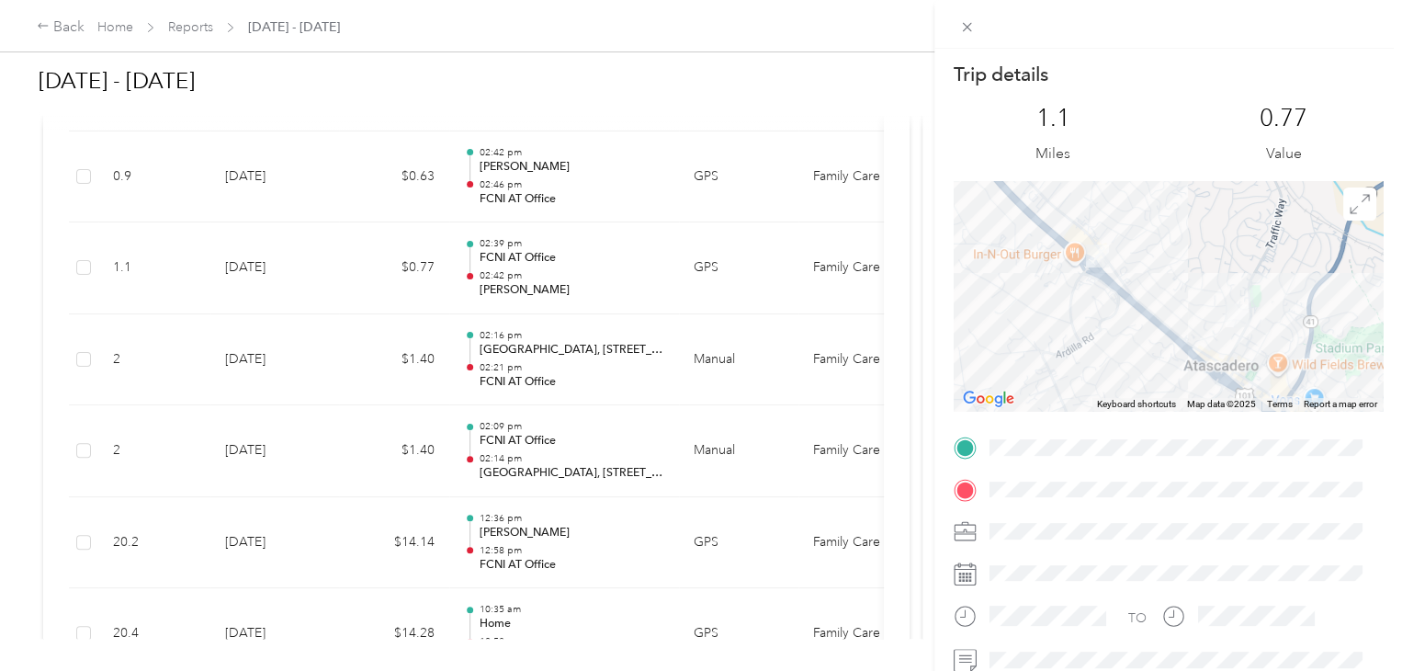
click at [518, 170] on div "Trip details This trip cannot be edited because it is either under review, appr…" at bounding box center [701, 335] width 1402 height 671
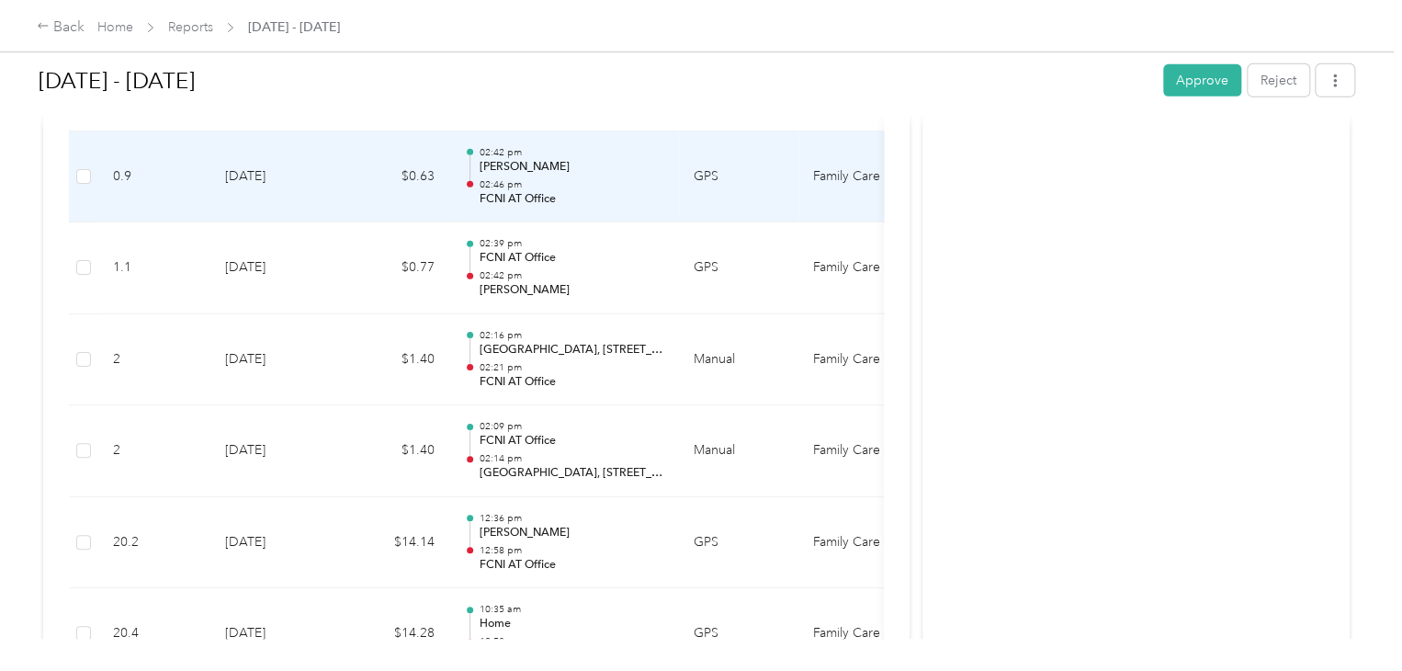
click at [532, 178] on p "02:46 pm" at bounding box center [572, 184] width 186 height 13
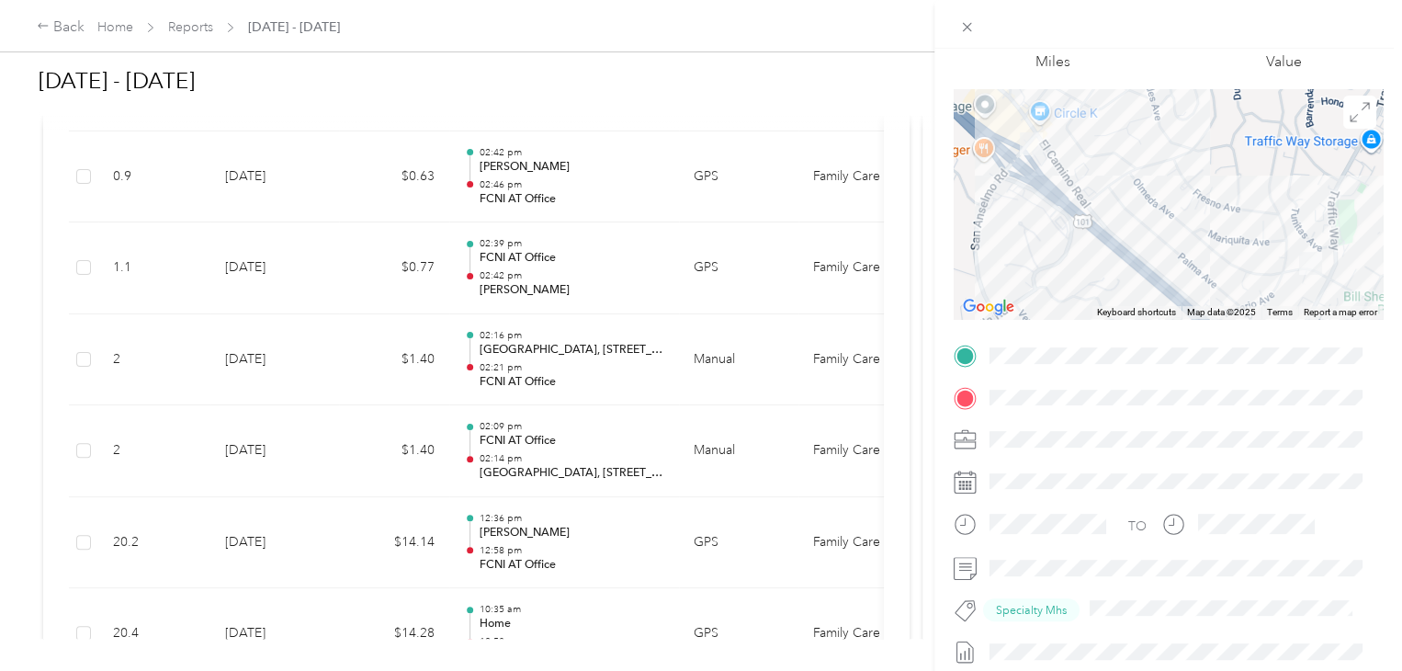
scroll to position [106, 0]
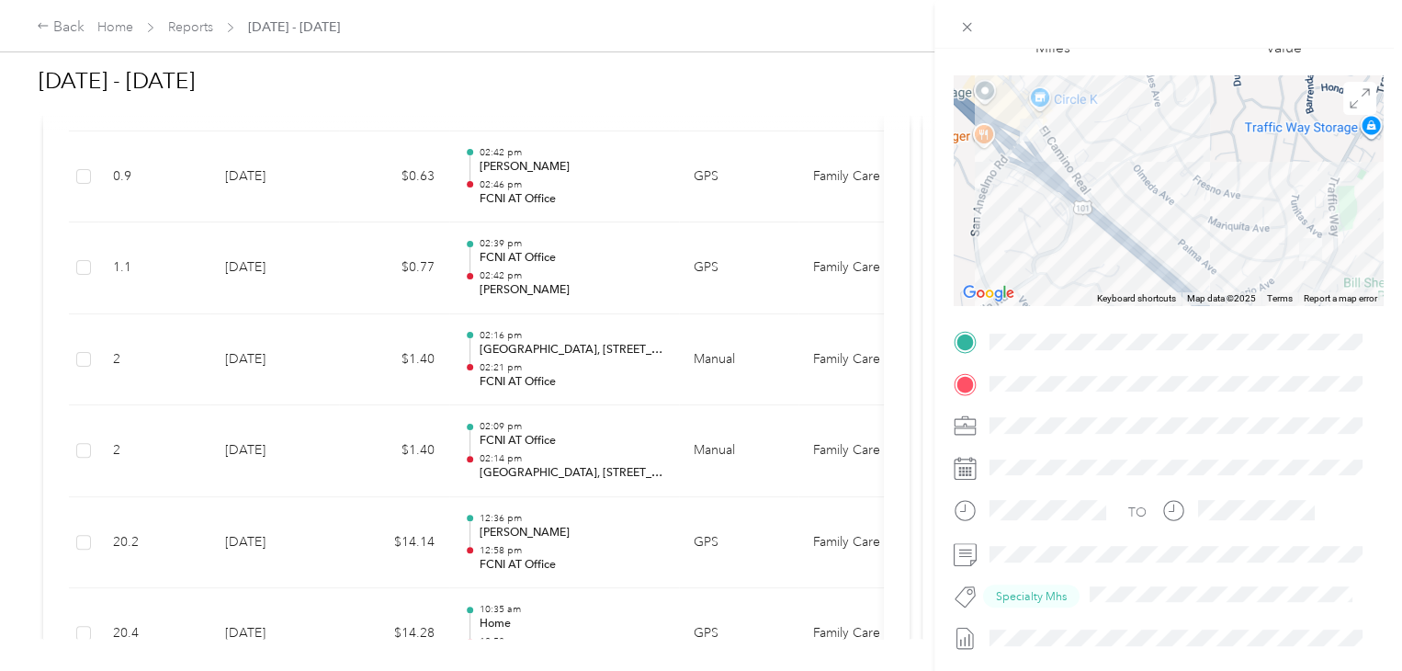
click at [615, 180] on div "Trip details This trip cannot be edited because it is either under review, appr…" at bounding box center [701, 335] width 1402 height 671
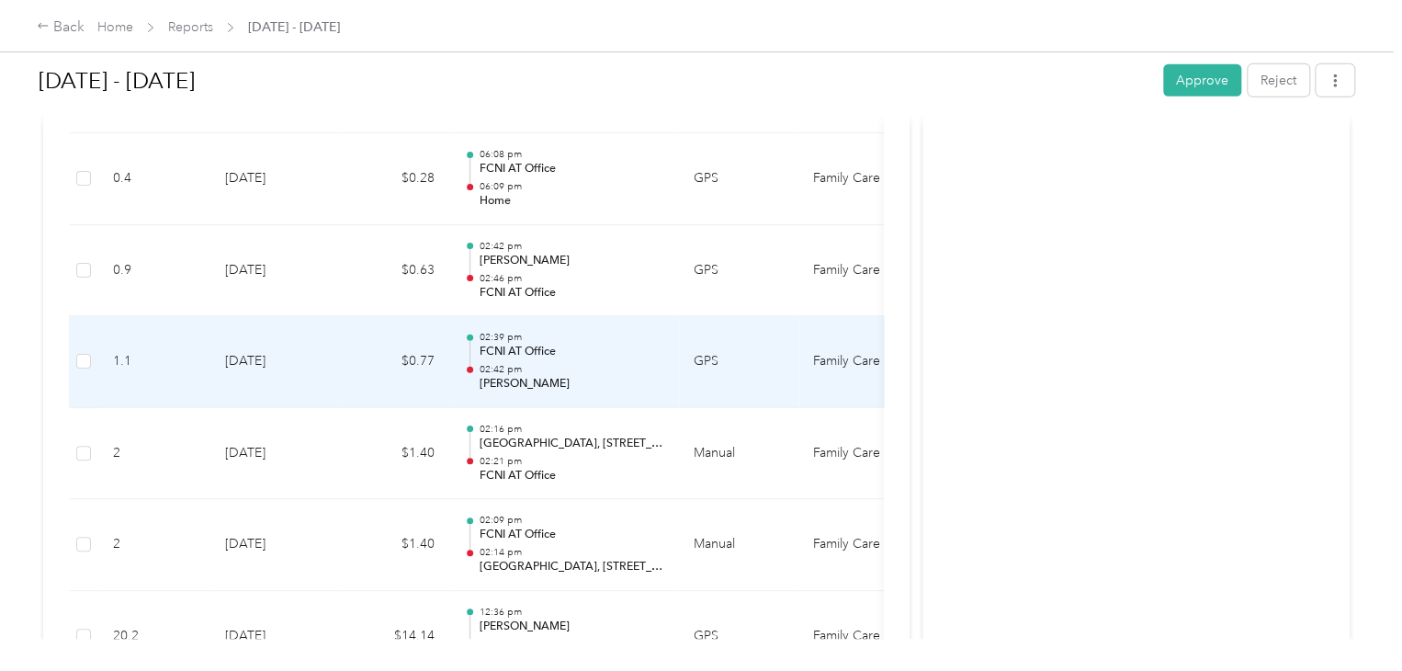
scroll to position [2814, 0]
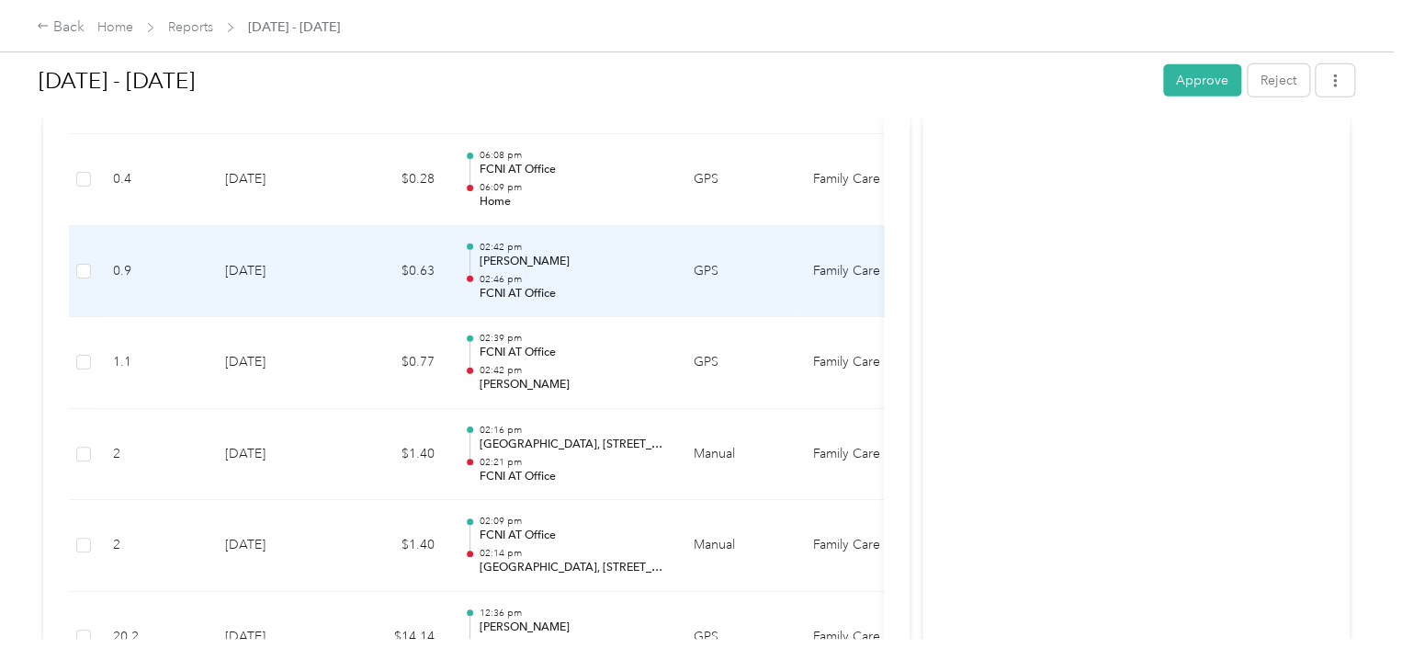
click at [616, 287] on p "FCNI AT Office" at bounding box center [572, 294] width 186 height 17
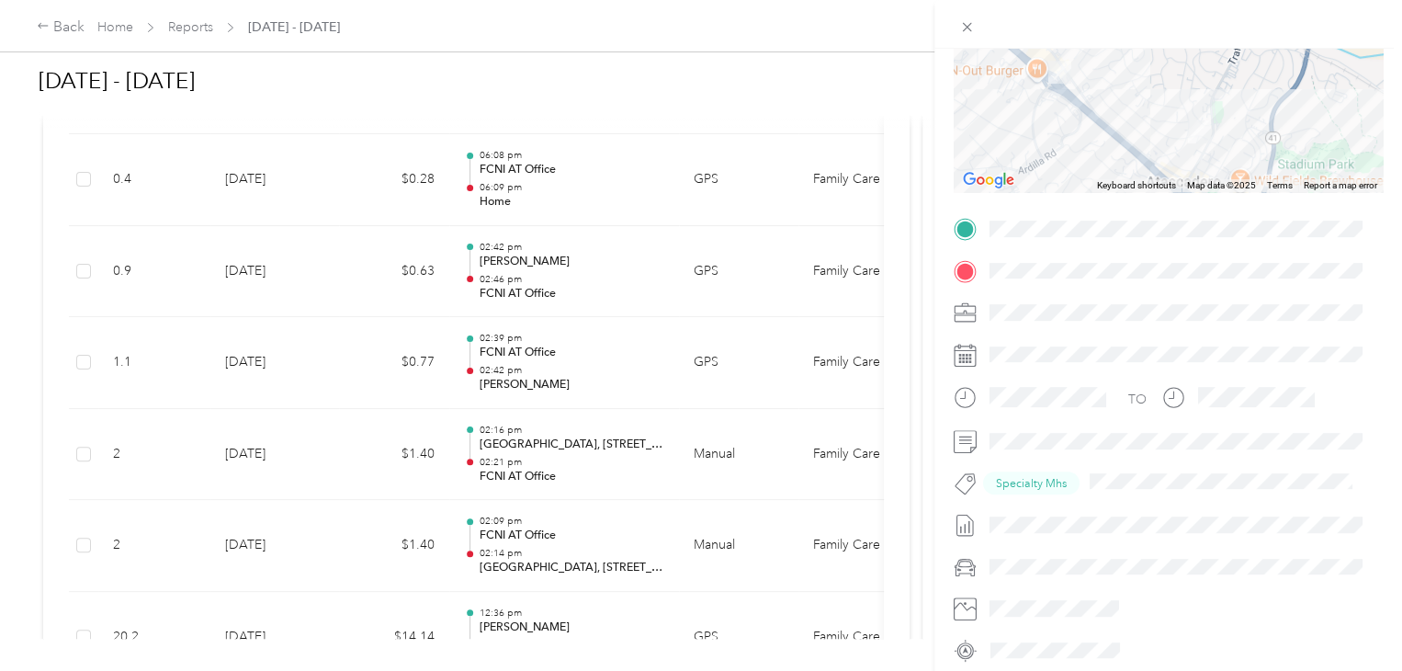
scroll to position [221, 0]
click at [533, 188] on div "Trip details This trip cannot be edited because it is either under review, appr…" at bounding box center [701, 335] width 1402 height 671
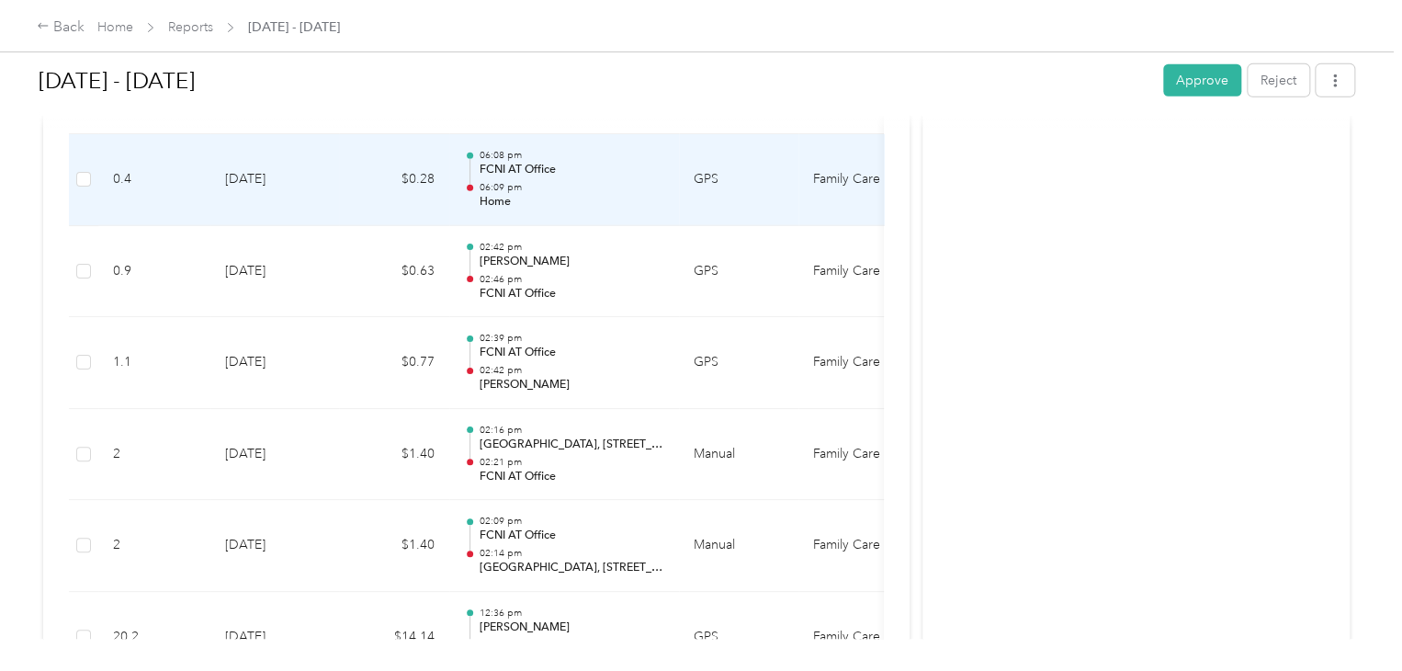
click at [534, 200] on p "Home" at bounding box center [572, 202] width 186 height 17
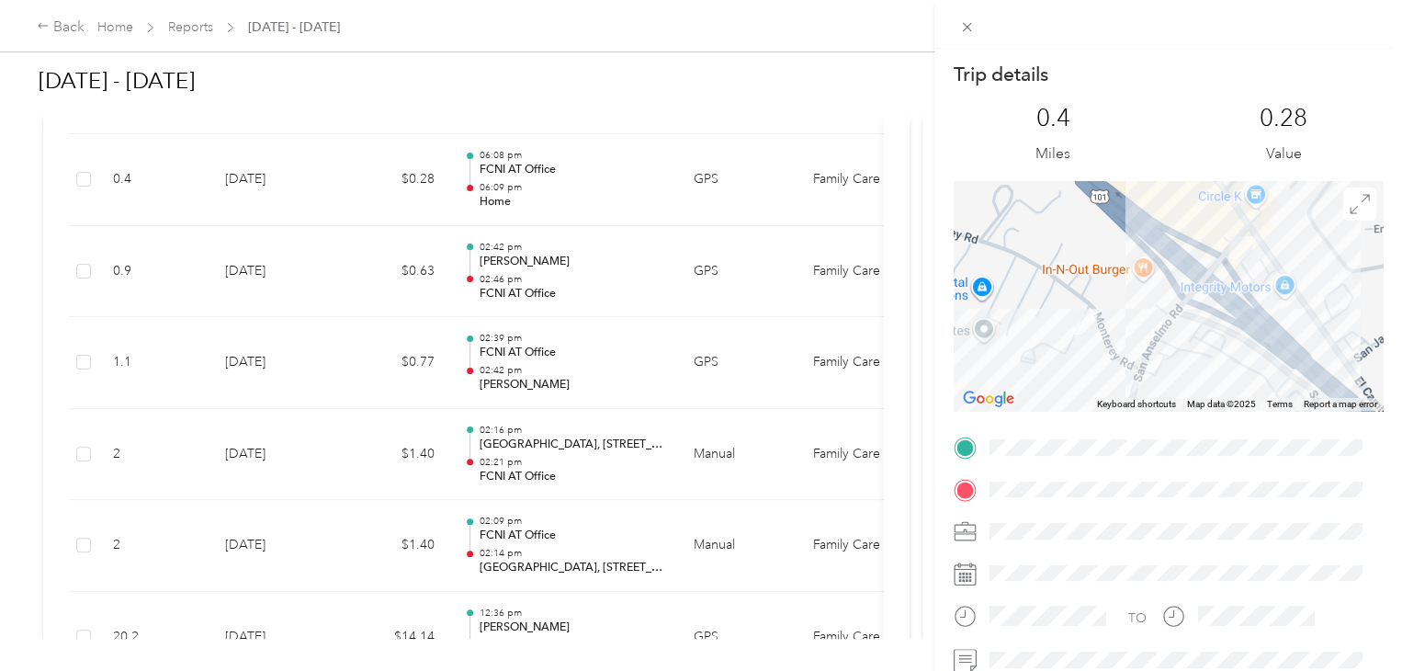
click at [546, 188] on div "Trip details This trip cannot be edited because it is either under review, appr…" at bounding box center [701, 335] width 1402 height 671
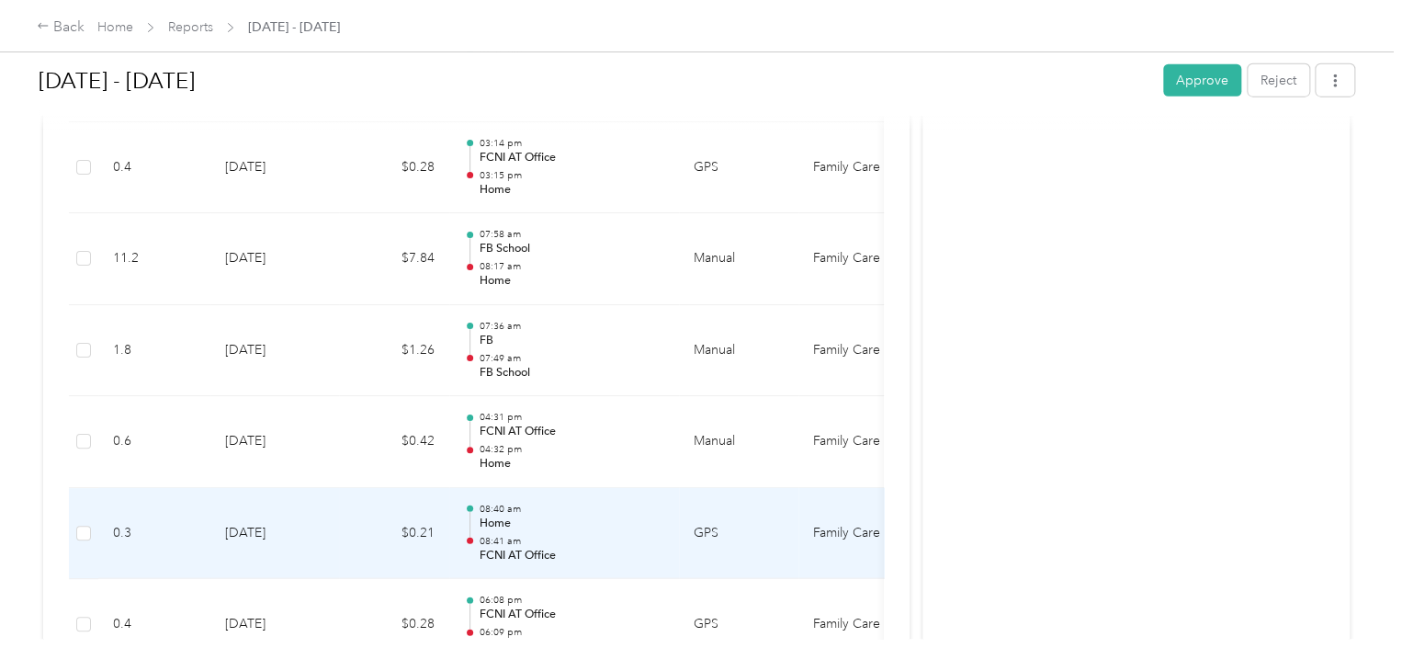
scroll to position [2369, 0]
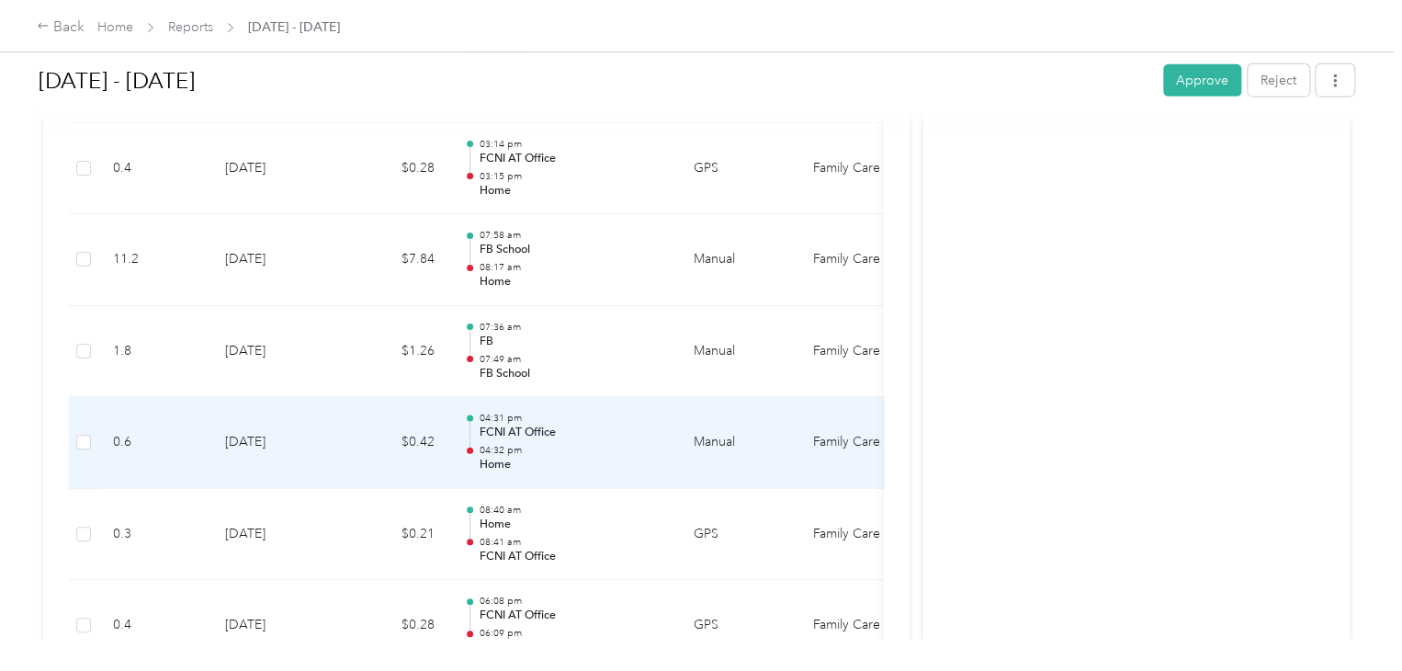
click at [511, 466] on p "Home" at bounding box center [572, 465] width 186 height 17
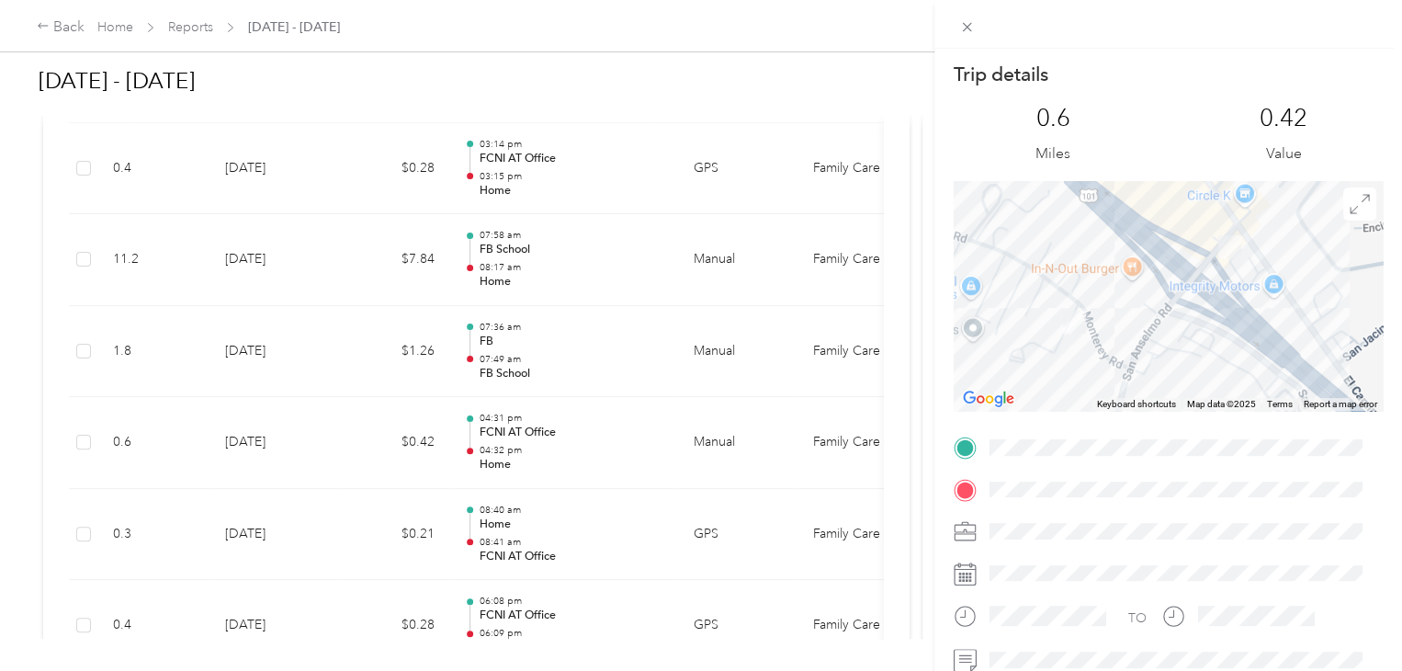
click at [350, 432] on div "Trip details This trip cannot be edited because it is either under review, appr…" at bounding box center [701, 335] width 1402 height 671
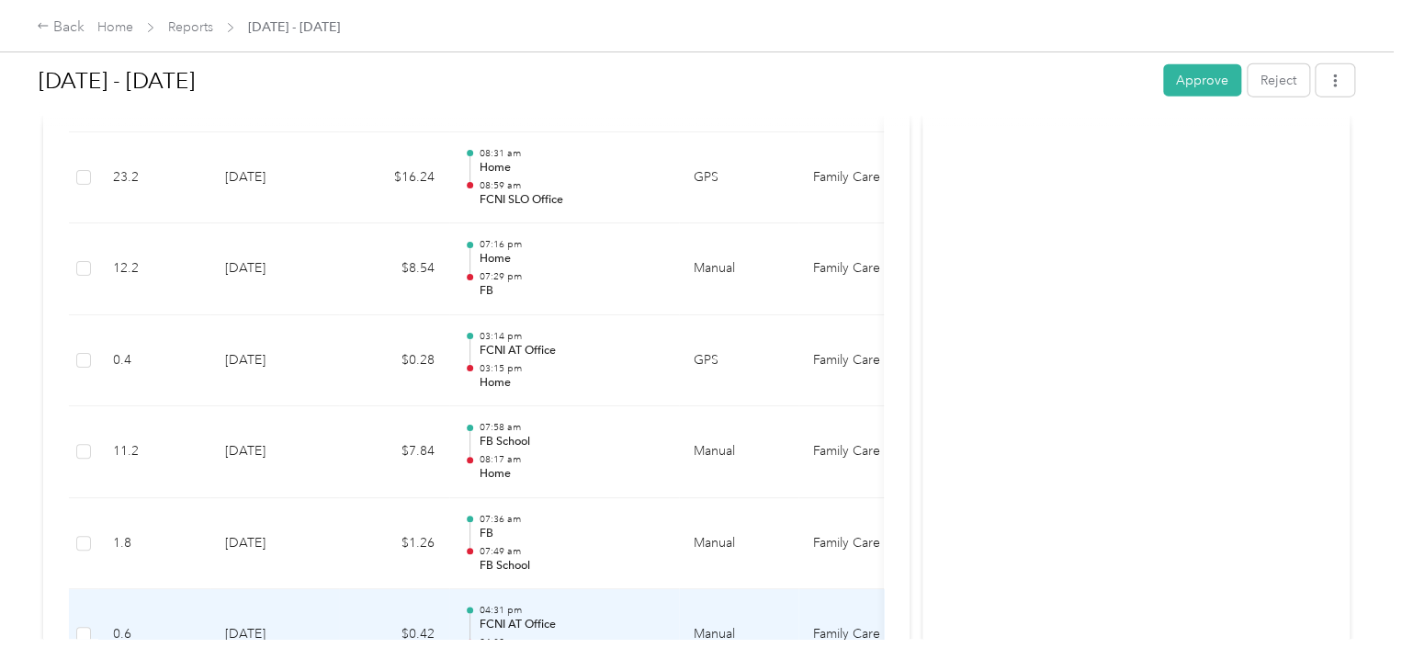
scroll to position [2177, 0]
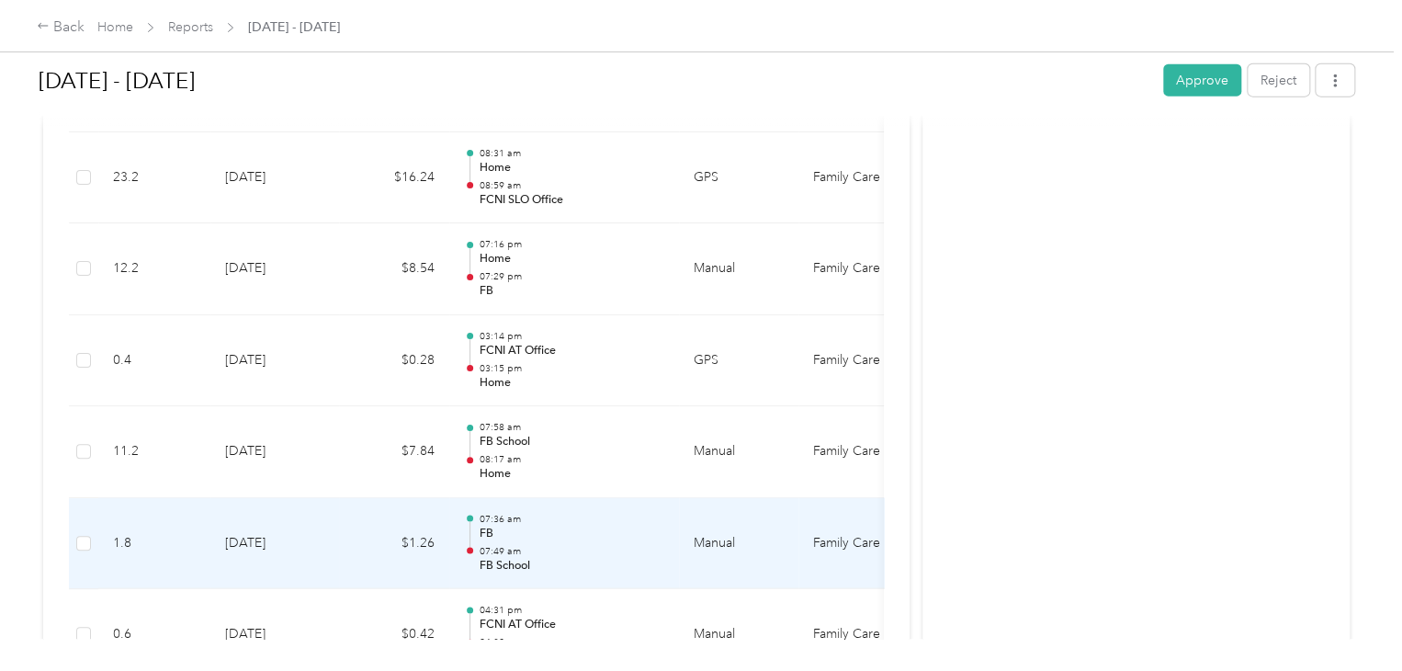
click at [500, 558] on p "FB School" at bounding box center [572, 566] width 186 height 17
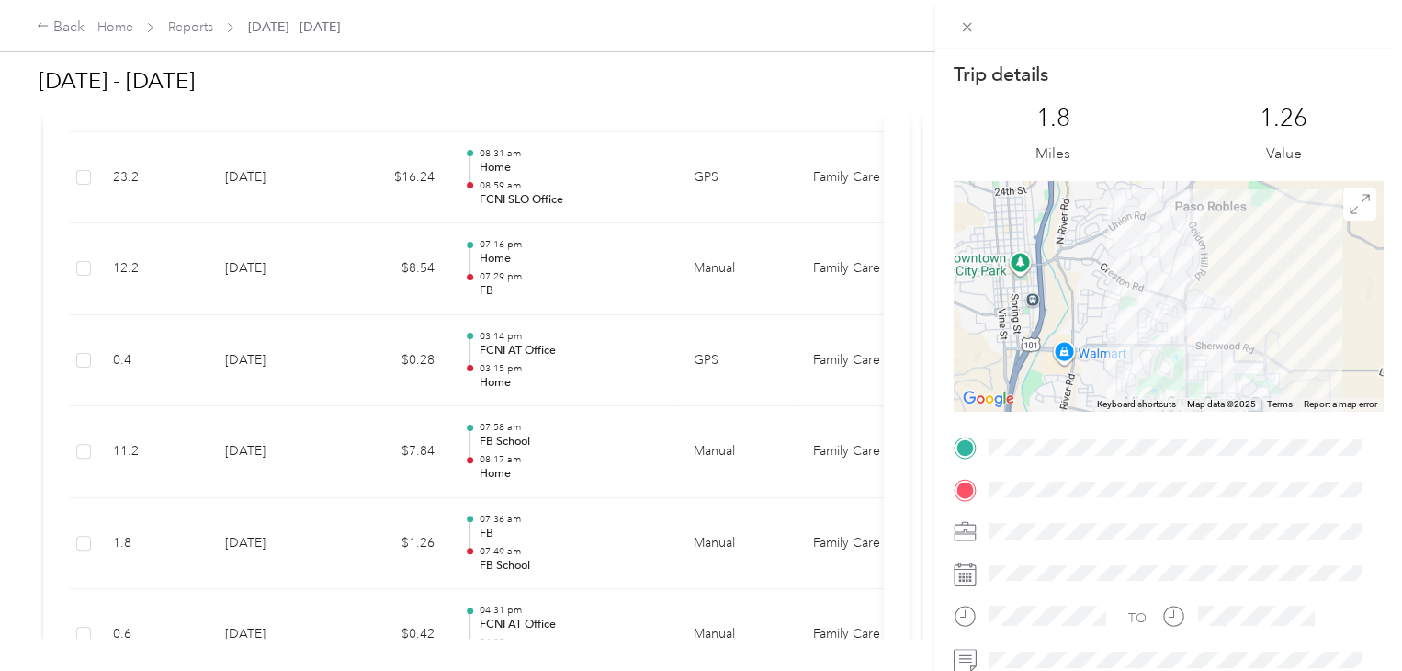
click at [568, 379] on div "Trip details This trip cannot be edited because it is either under review, appr…" at bounding box center [701, 335] width 1402 height 671
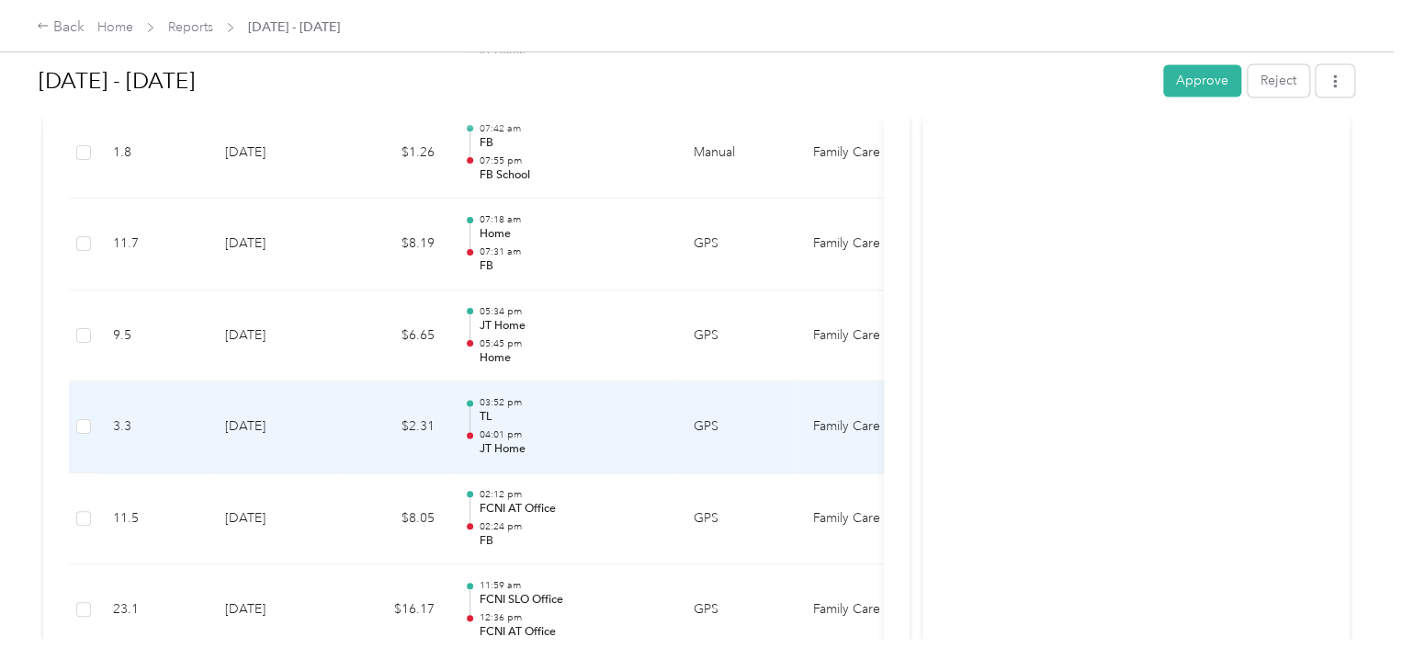
scroll to position [1647, 0]
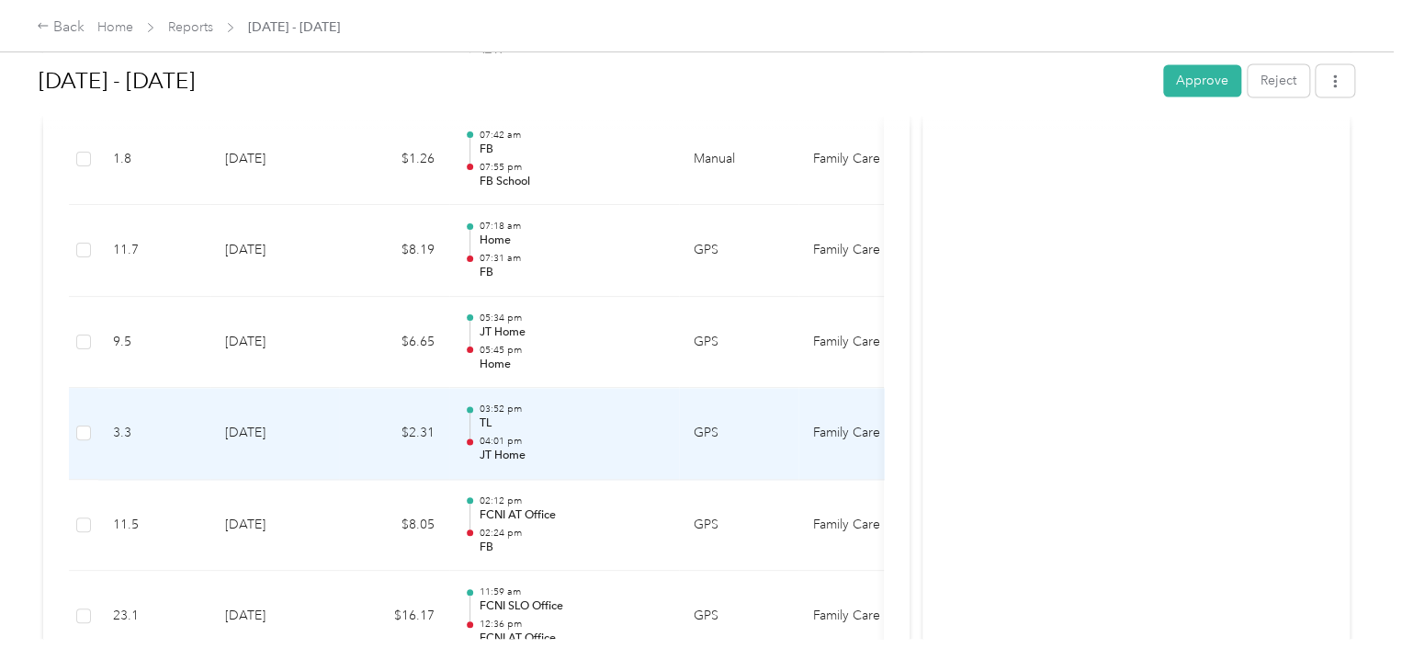
click at [505, 421] on p "TL" at bounding box center [572, 423] width 186 height 17
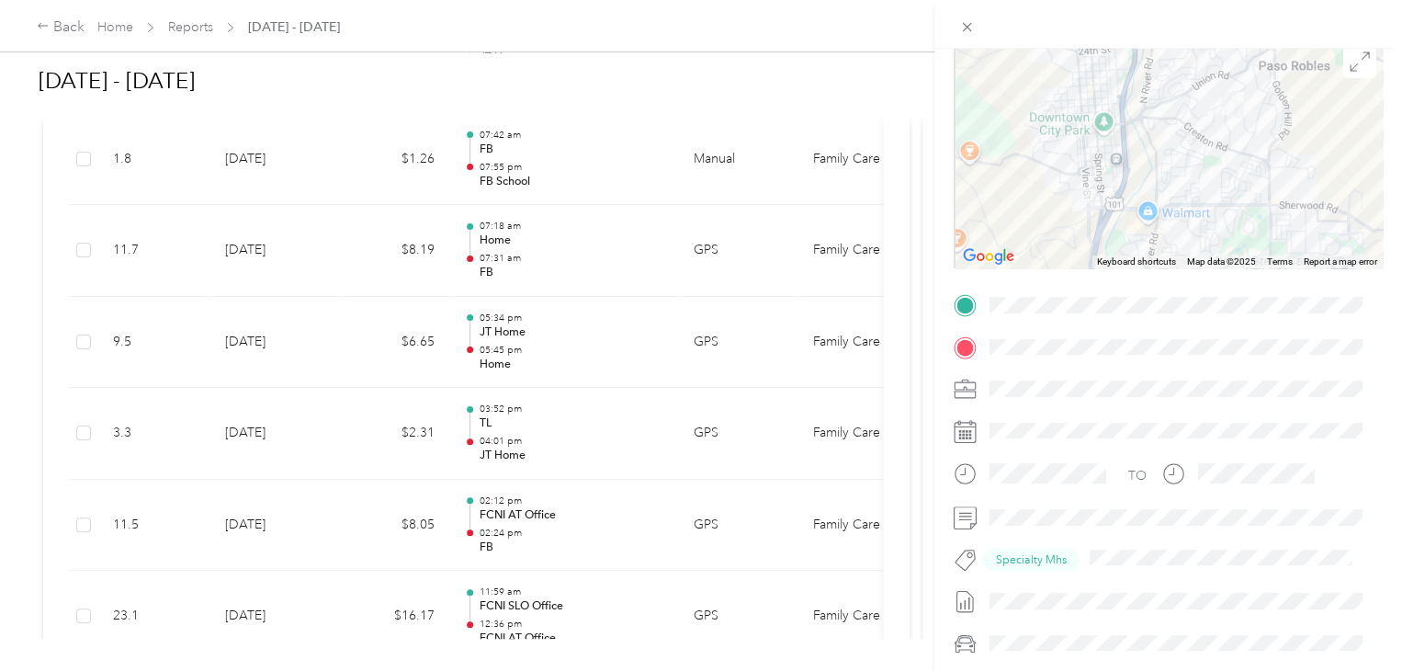
scroll to position [145, 0]
click at [959, 38] on div at bounding box center [1168, 24] width 468 height 49
click at [968, 24] on icon at bounding box center [966, 27] width 9 height 9
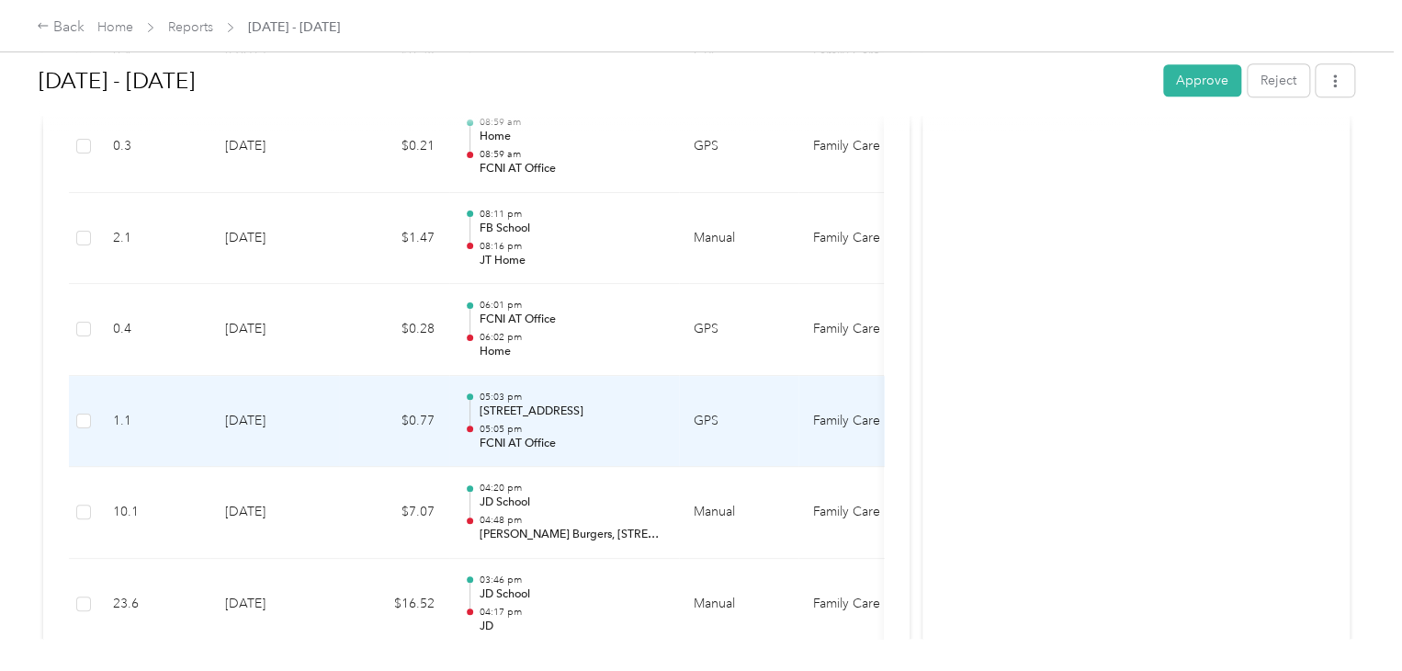
scroll to position [597, 0]
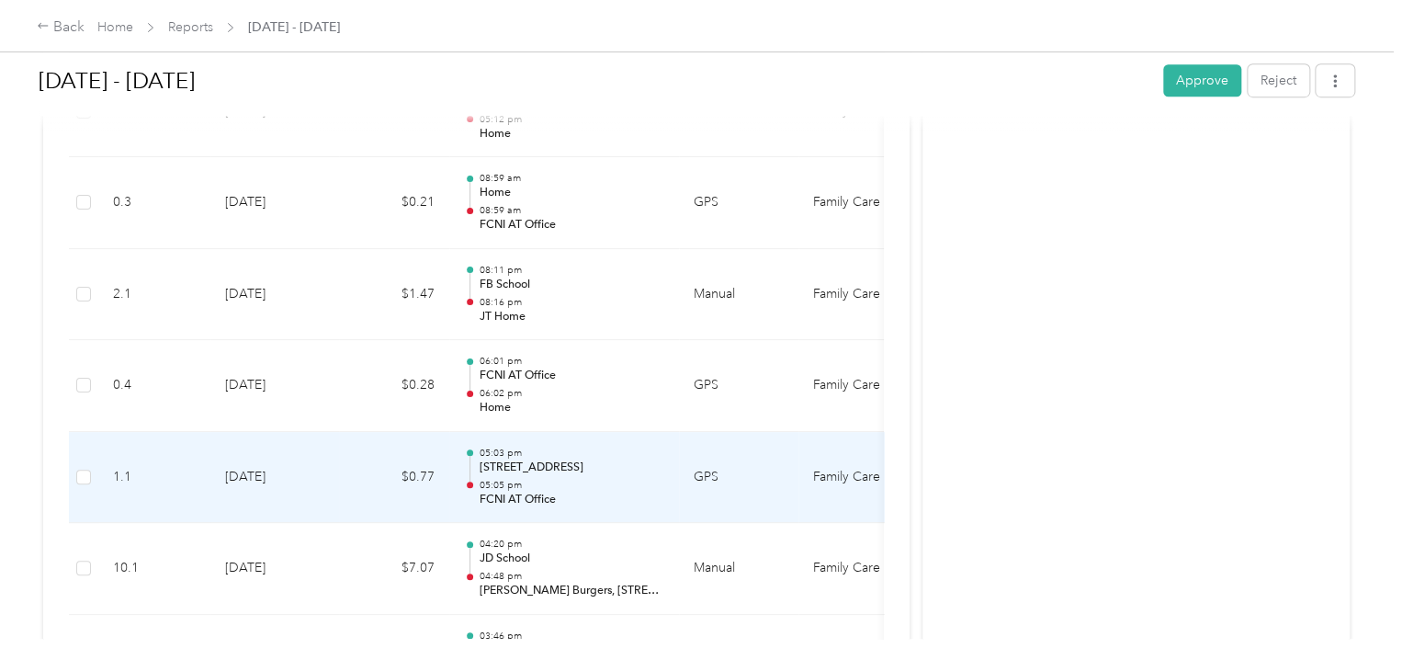
click at [557, 487] on p "05:05 pm" at bounding box center [572, 485] width 186 height 13
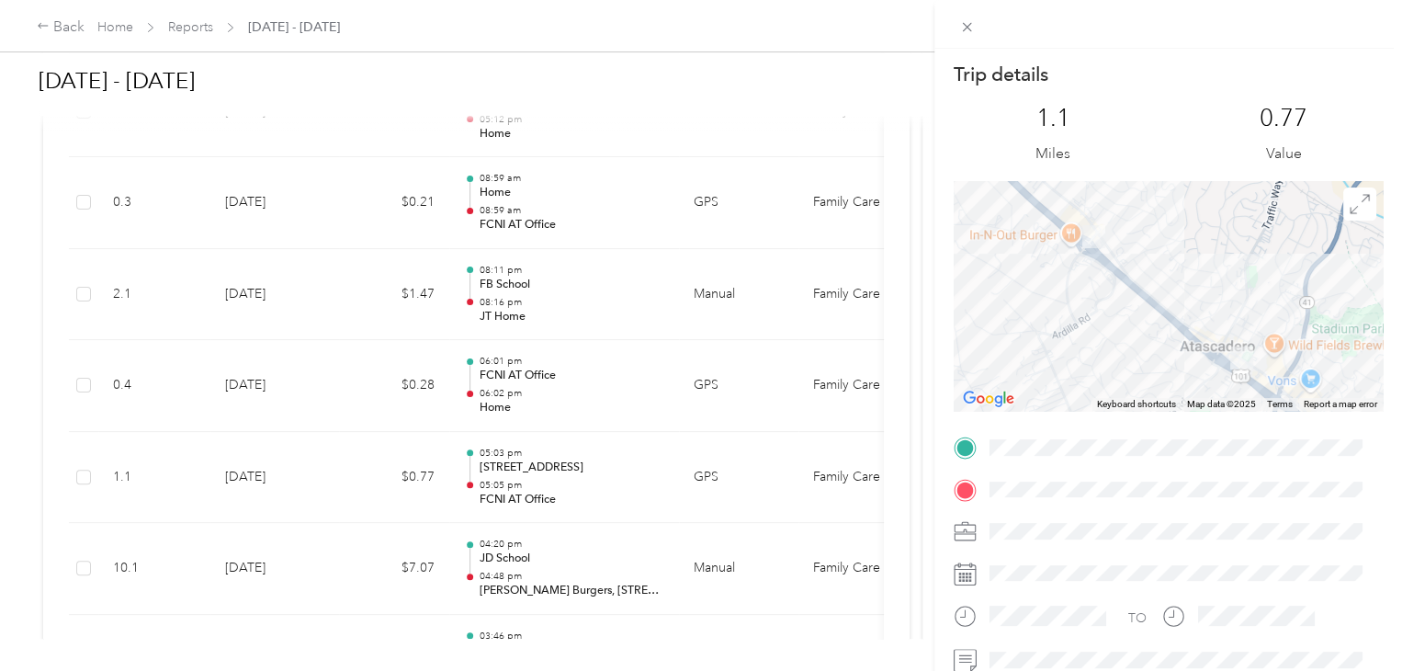
click at [597, 461] on div "Trip details This trip cannot be edited because it is either under review, appr…" at bounding box center [701, 335] width 1402 height 671
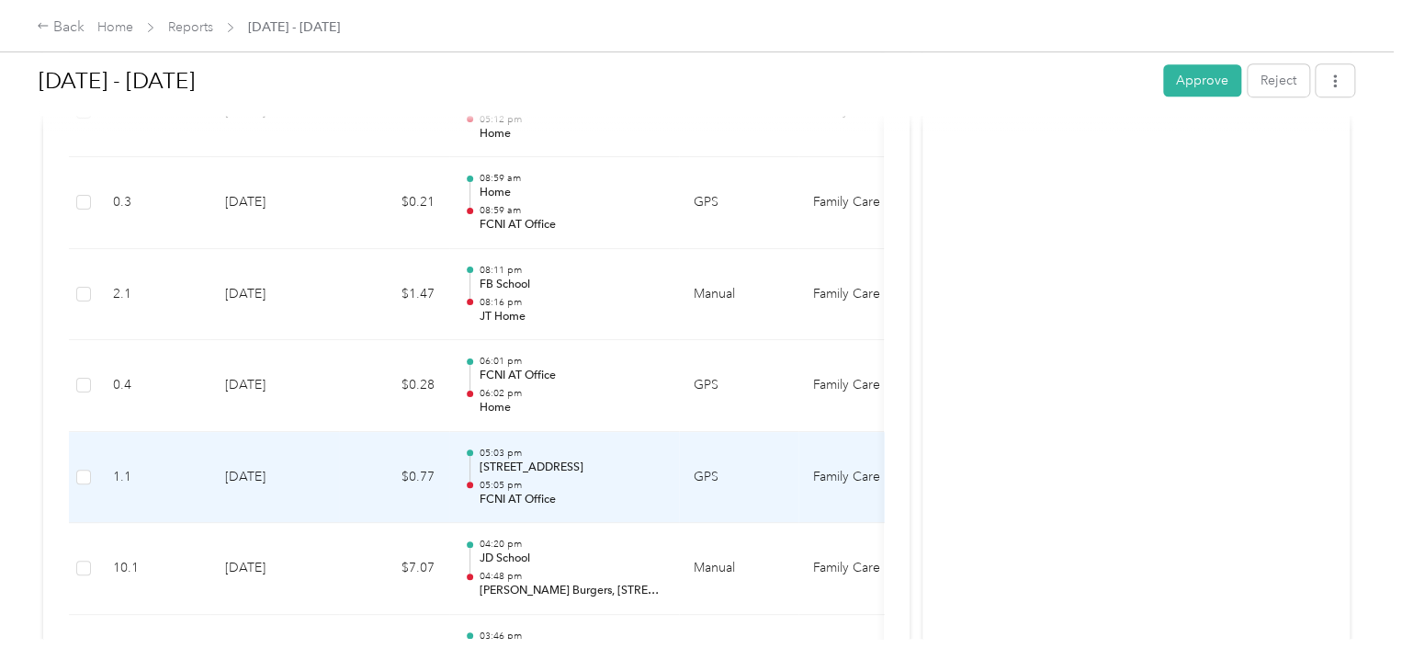
click at [595, 468] on p "5988 W Mall, Atascadero, CA 93422, USA" at bounding box center [572, 467] width 186 height 17
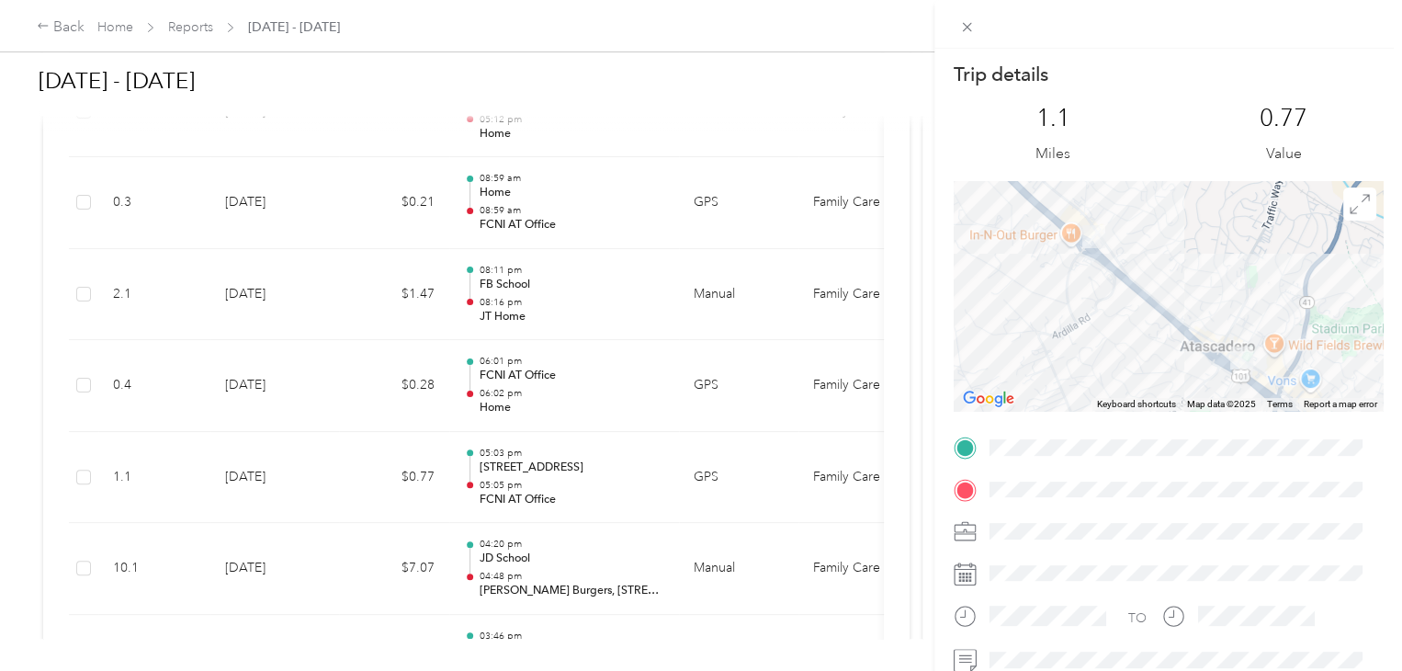
click at [566, 409] on div "Trip details This trip cannot be edited because it is either under review, appr…" at bounding box center [701, 335] width 1402 height 671
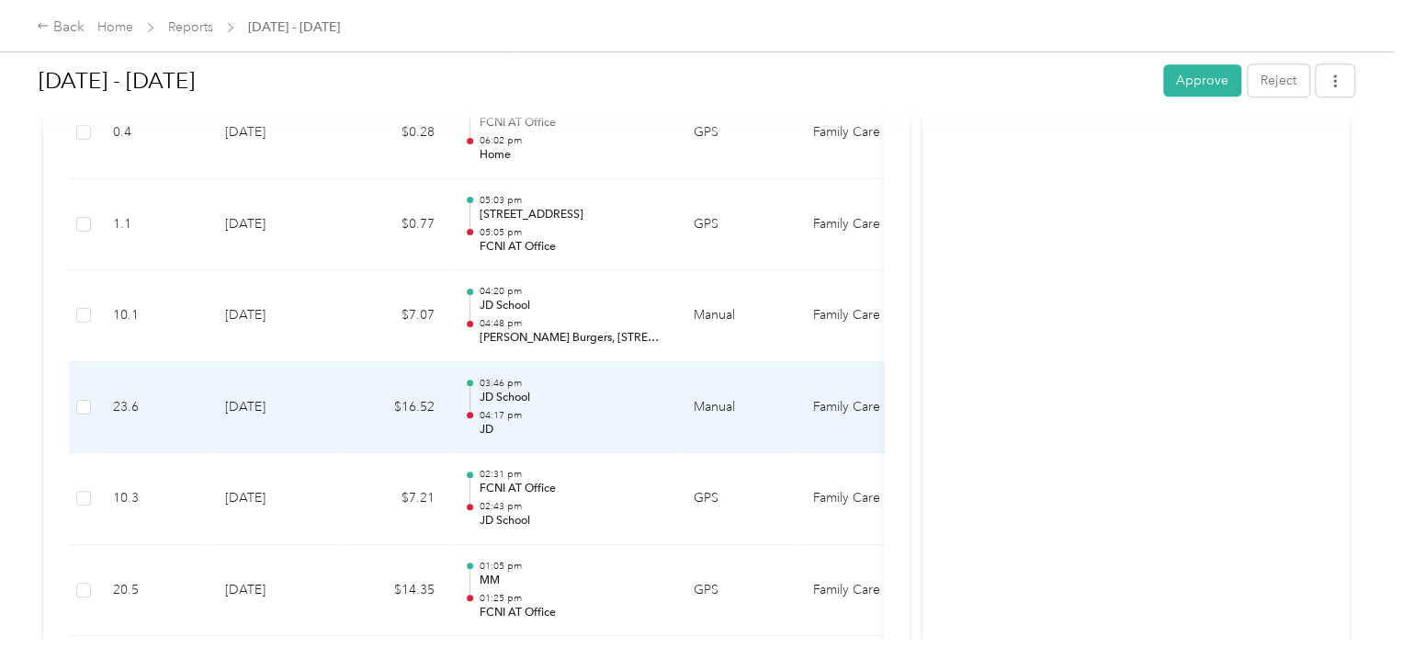
scroll to position [0, 0]
